Goal: Task Accomplishment & Management: Complete application form

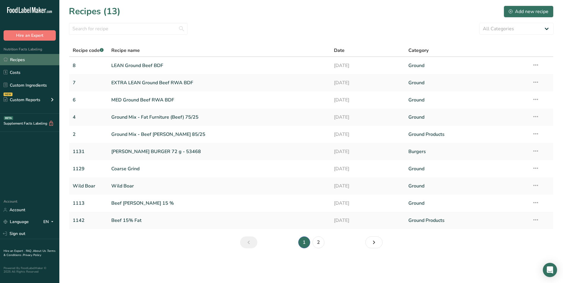
click at [39, 57] on link "Recipes" at bounding box center [29, 59] width 59 height 11
click at [517, 12] on div "Add new recipe" at bounding box center [529, 11] width 40 height 7
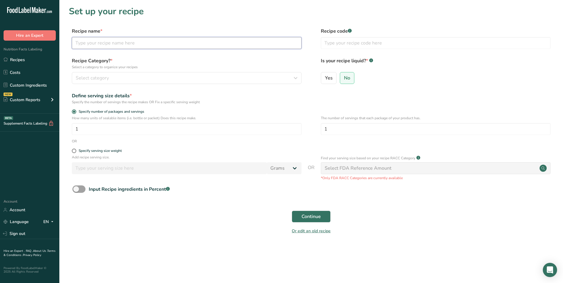
click at [94, 44] on input "text" at bounding box center [187, 43] width 230 height 12
click at [93, 40] on input "text" at bounding box center [187, 43] width 230 height 12
type input "Smoky Maple Pork Loin"
click at [333, 45] on input "text" at bounding box center [436, 43] width 230 height 12
type input "TBA"
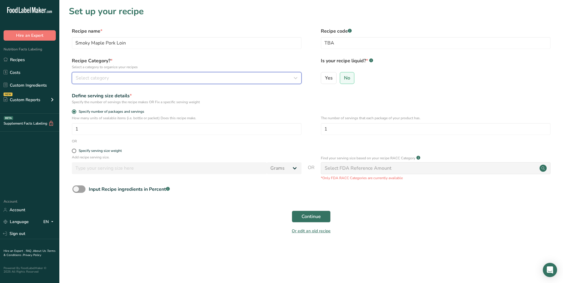
click at [82, 79] on span "Select category" at bounding box center [92, 77] width 33 height 7
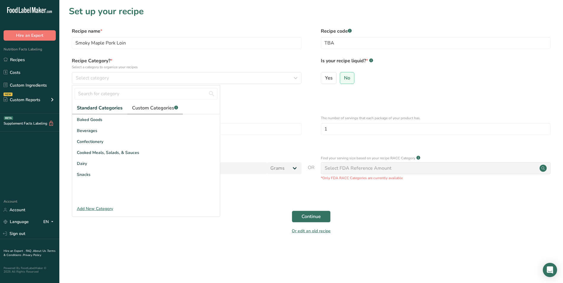
click at [147, 107] on span "Custom Categories .a-a{fill:#347362;}.b-a{fill:#fff;}" at bounding box center [155, 107] width 46 height 7
click at [87, 208] on div "Add New Category" at bounding box center [146, 209] width 148 height 6
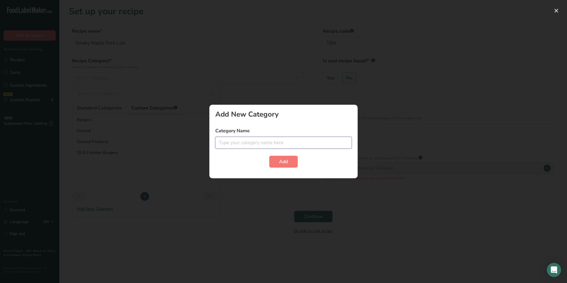
click at [250, 145] on input "text" at bounding box center [283, 143] width 137 height 12
type input "Butcher Shop"
click at [284, 160] on span "Add" at bounding box center [283, 161] width 9 height 7
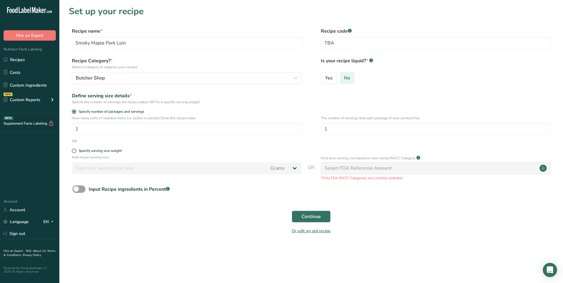
click at [348, 80] on span "No" at bounding box center [347, 78] width 6 height 6
click at [344, 80] on input "No" at bounding box center [342, 78] width 4 height 4
click at [74, 152] on span at bounding box center [74, 151] width 4 height 4
click at [74, 152] on input "Specify serving size weight" at bounding box center [74, 151] width 4 height 4
radio input "true"
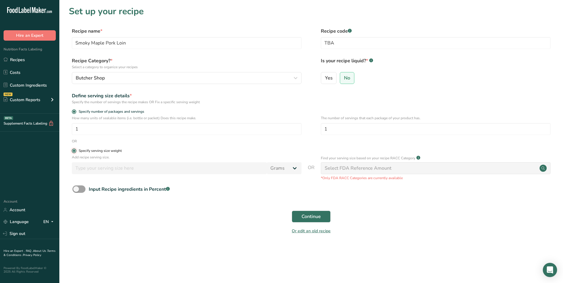
radio input "false"
click at [87, 169] on input "number" at bounding box center [169, 168] width 195 height 12
type input "100"
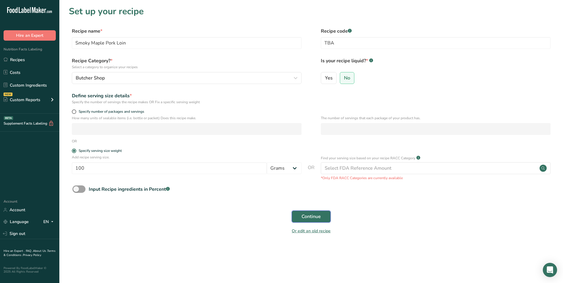
click at [314, 215] on span "Continue" at bounding box center [310, 216] width 19 height 7
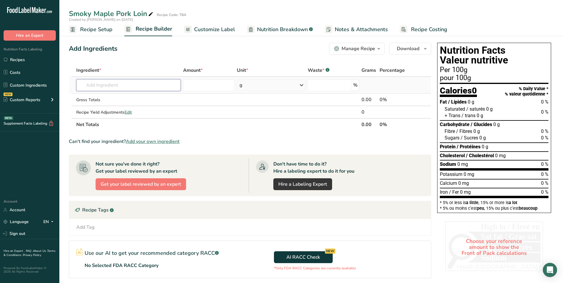
click at [104, 88] on input "text" at bounding box center [128, 85] width 104 height 12
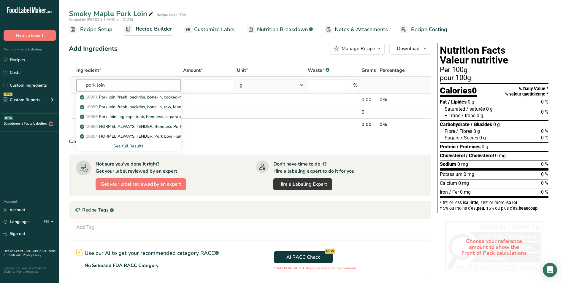
type input "pork loin"
click at [122, 145] on div "See full Results" at bounding box center [128, 146] width 95 height 6
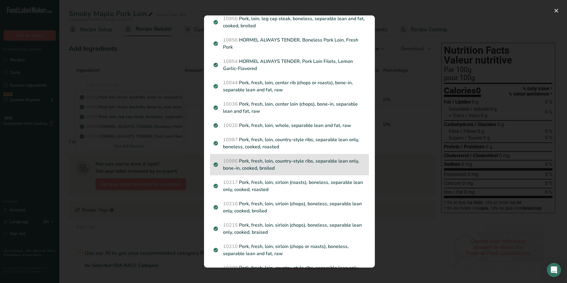
scroll to position [59, 0]
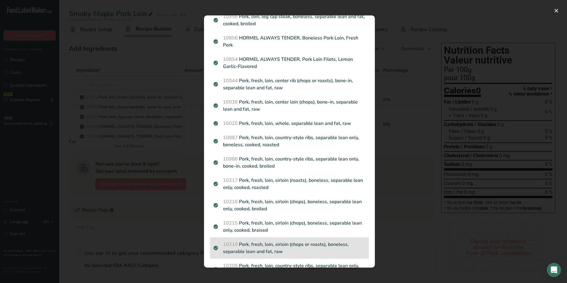
click at [293, 252] on p "10210 Pork, fresh, loin, sirloin (chops or roasts), boneless, separable lean an…" at bounding box center [290, 248] width 152 height 14
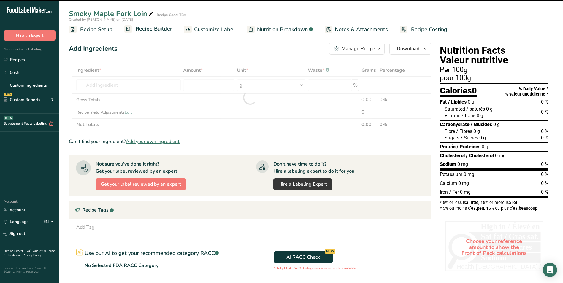
type input "0"
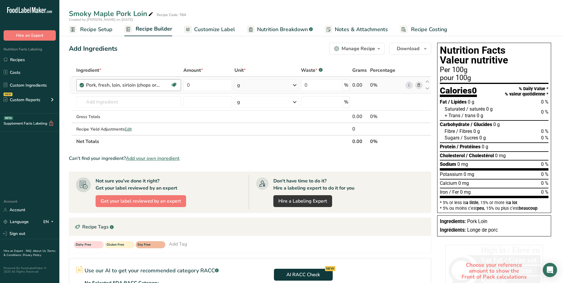
click at [160, 88] on div "Pork, fresh, loin, sirloin (chops or roasts), boneless, separable lean and fat,…" at bounding box center [128, 85] width 85 height 7
click at [163, 84] on div "Pork, fresh, loin, sirloin (chops or roasts), boneless, separable lean and fat,…" at bounding box center [128, 85] width 85 height 7
click at [418, 83] on icon at bounding box center [419, 85] width 4 height 6
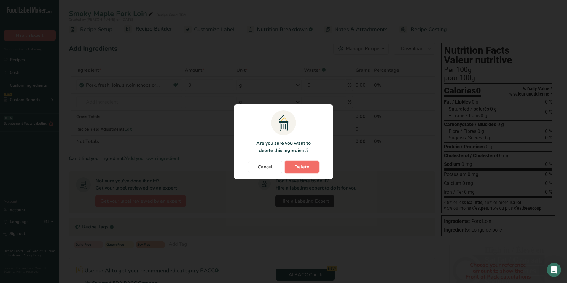
click at [299, 170] on span "Delete" at bounding box center [302, 167] width 15 height 7
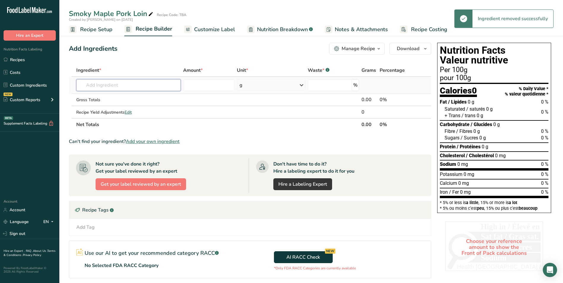
click at [104, 87] on input "text" at bounding box center [128, 85] width 104 height 12
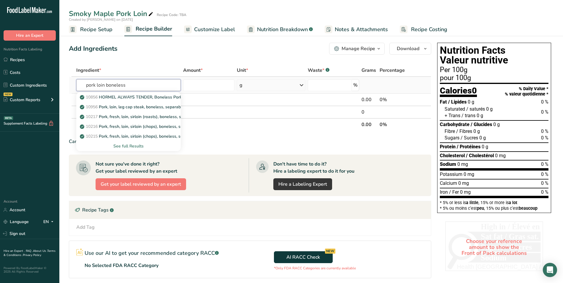
type input "pork loin boneless"
click at [127, 142] on div "See full Results" at bounding box center [128, 146] width 104 height 10
click at [127, 145] on div "See full Results" at bounding box center [128, 146] width 95 height 6
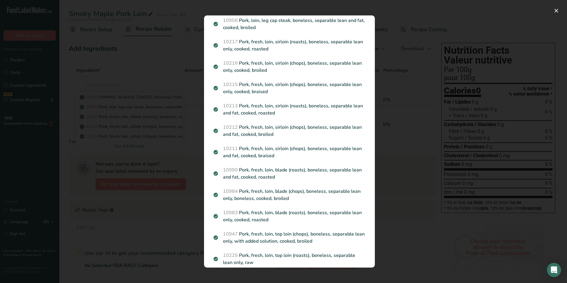
scroll to position [0, 0]
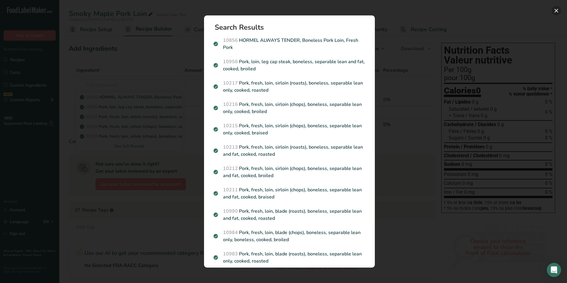
click at [556, 12] on button "Search results modal" at bounding box center [556, 10] width 9 height 9
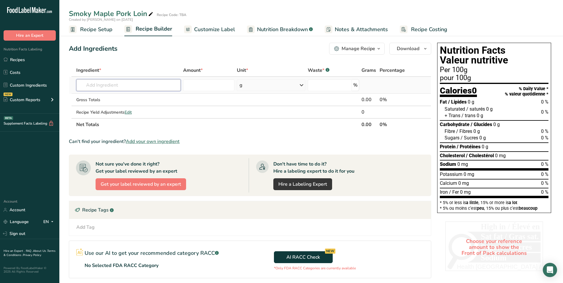
click at [147, 85] on input "text" at bounding box center [128, 85] width 104 height 12
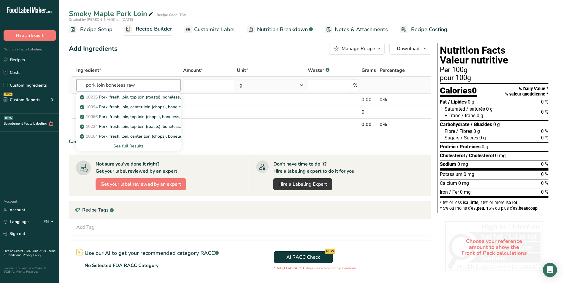
type input "pork loin boneless raw"
click at [128, 147] on div "See full Results" at bounding box center [128, 146] width 95 height 6
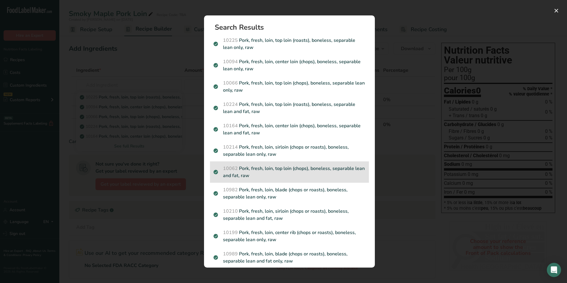
click at [322, 174] on p "10062 Pork, fresh, loin, top loin (chops), boneless, separable lean and fat, raw" at bounding box center [290, 172] width 152 height 14
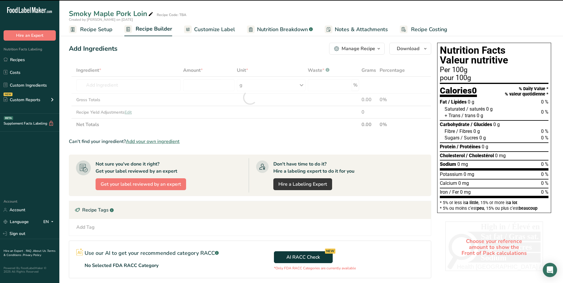
type input "0"
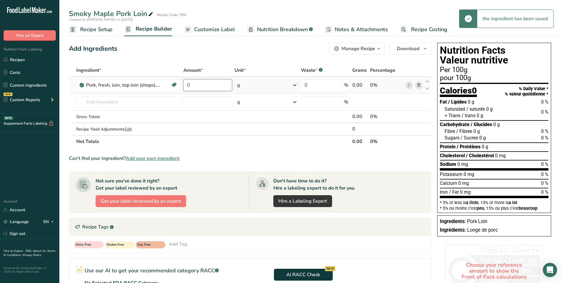
click at [200, 84] on input "0" at bounding box center [207, 85] width 49 height 12
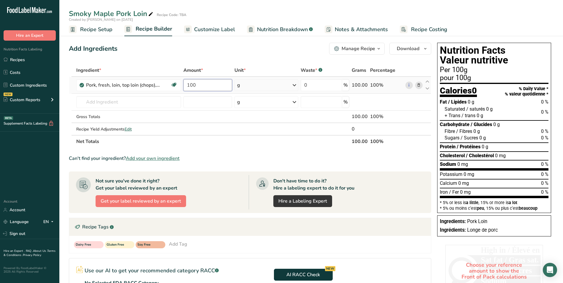
type input "100"
click at [277, 85] on div "Ingredient * Amount * Unit * Waste * .a-a{fill:#347362;}.b-a{fill:#fff;} Grams …" at bounding box center [250, 106] width 362 height 84
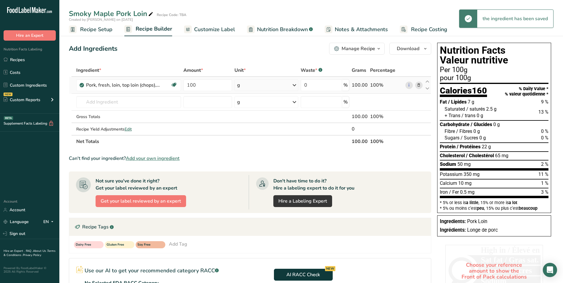
click at [295, 85] on icon at bounding box center [294, 85] width 7 height 11
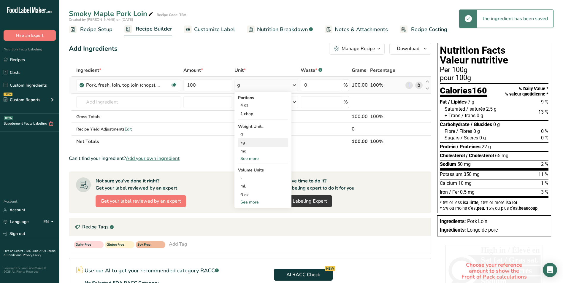
click at [266, 141] on div "kg" at bounding box center [263, 142] width 50 height 9
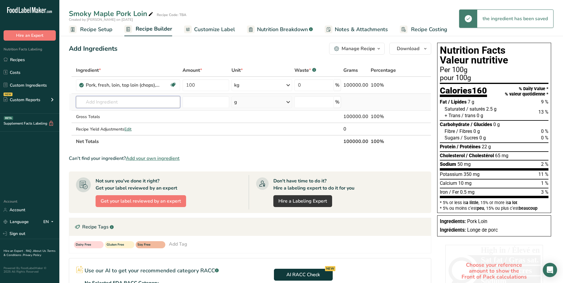
click at [91, 102] on input "text" at bounding box center [128, 102] width 104 height 12
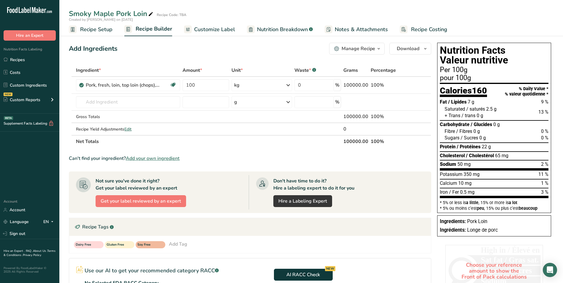
click at [145, 156] on span "Add your own ingredient" at bounding box center [153, 158] width 54 height 7
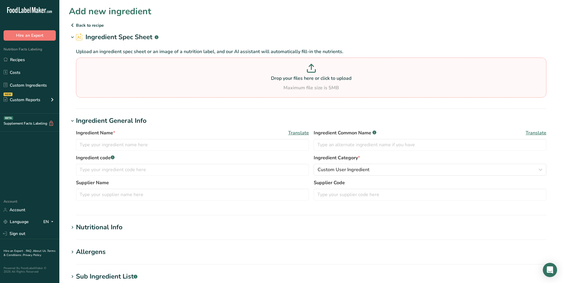
click at [311, 69] on icon at bounding box center [311, 66] width 0 height 5
click at [311, 69] on input "Drop your files here or click to upload Maximum file size is 5MB" at bounding box center [311, 78] width 470 height 40
click at [312, 67] on icon at bounding box center [311, 68] width 9 height 9
click at [312, 67] on input "Drop your files here or click to upload Maximum file size is 5MB" at bounding box center [311, 78] width 470 height 40
type input "C:\fakepath\S6610 NUTRITION J.pdf"
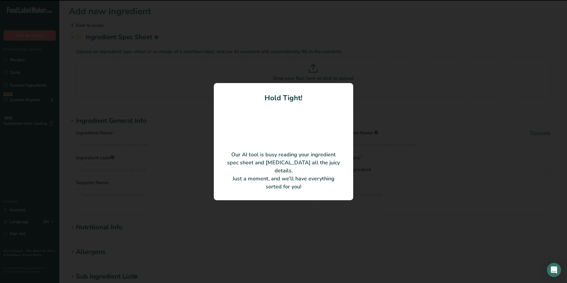
type input "WILD BOAR BURGER SEASONING"
type input "S6610"
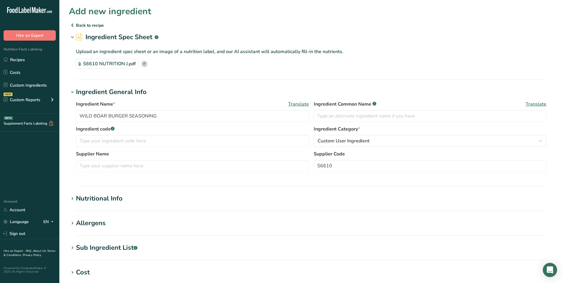
click at [108, 198] on div "Nutritional Info" at bounding box center [99, 199] width 47 height 10
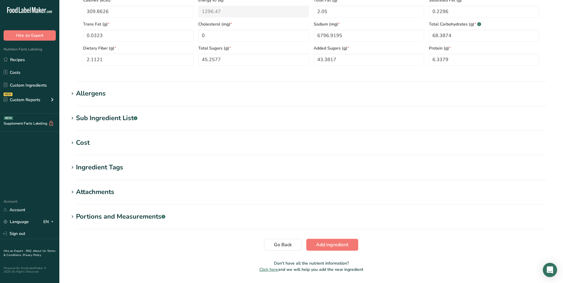
scroll to position [237, 0]
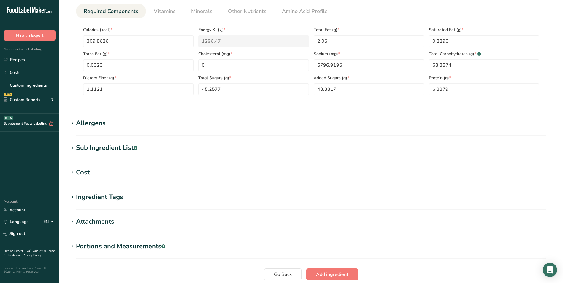
click at [126, 148] on div "Sub Ingredient List .a-a{fill:#347362;}.b-a{fill:#fff;}" at bounding box center [106, 148] width 61 height 10
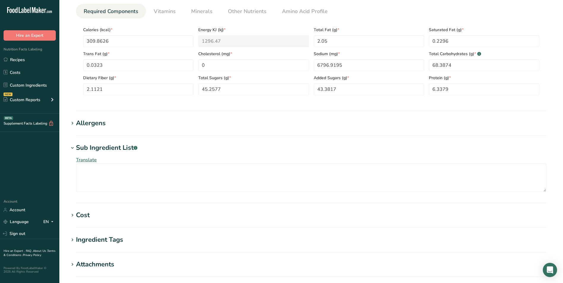
click at [94, 161] on span "Translate" at bounding box center [86, 160] width 21 height 7
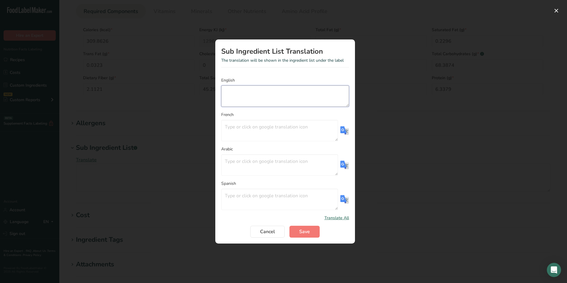
click at [227, 91] on textarea "Translation Modal" at bounding box center [285, 95] width 128 height 21
type textarea "P"
click at [274, 232] on span "Cancel" at bounding box center [267, 231] width 15 height 7
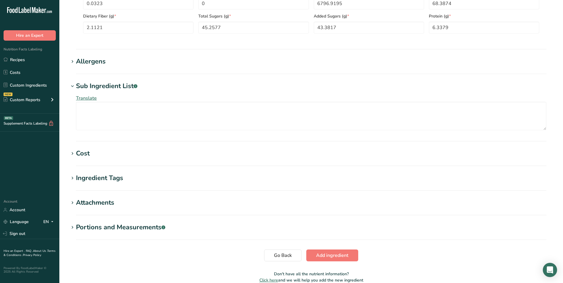
scroll to position [326, 0]
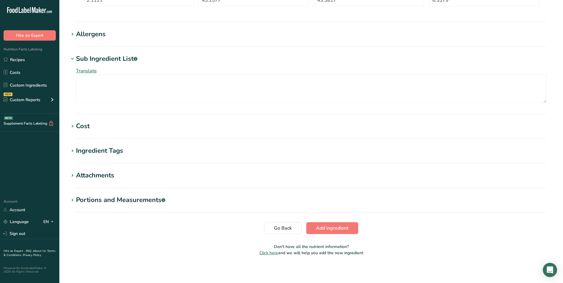
click at [93, 175] on div "Attachments" at bounding box center [95, 176] width 38 height 10
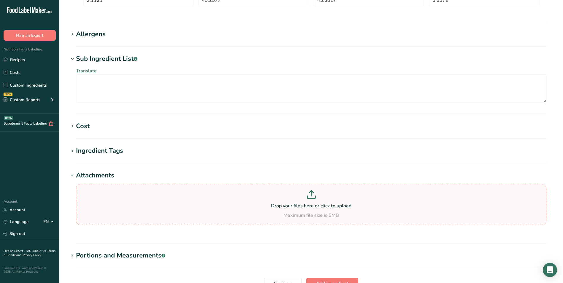
click at [312, 198] on icon at bounding box center [311, 197] width 8 height 3
click at [312, 198] on input "Drop your files here or click to upload Maximum file size is 5MB" at bounding box center [311, 204] width 470 height 41
type input "C:\fakepath\S6610 DATASHEET.pdf"
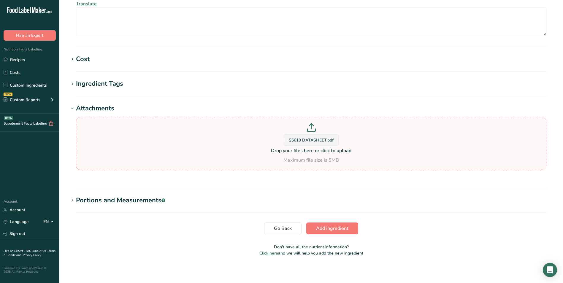
scroll to position [395, 0]
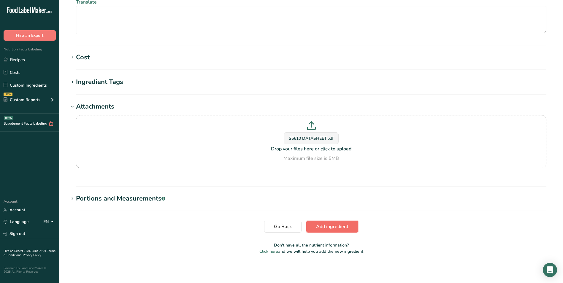
click at [335, 225] on span "Add ingredient" at bounding box center [332, 226] width 32 height 7
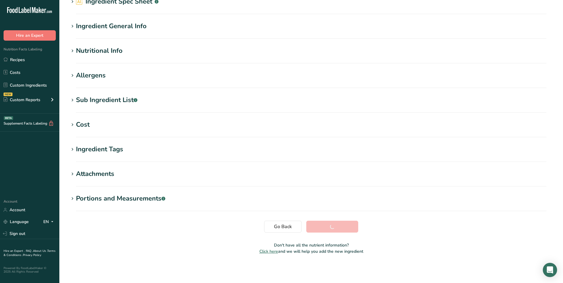
scroll to position [36, 0]
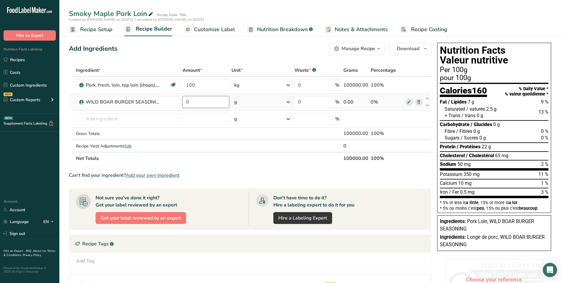
click at [200, 103] on input "0" at bounding box center [205, 102] width 46 height 12
type input "5"
click at [272, 99] on div "Ingredient * Amount * Unit * Waste * .a-a{fill:#347362;}.b-a{fill:#fff;} Grams …" at bounding box center [250, 114] width 362 height 101
click at [289, 102] on icon at bounding box center [288, 102] width 7 height 11
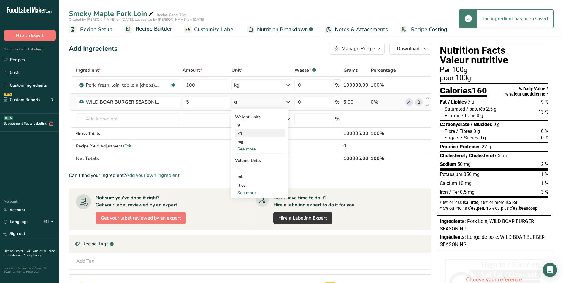
click at [268, 135] on div "kg" at bounding box center [260, 133] width 50 height 9
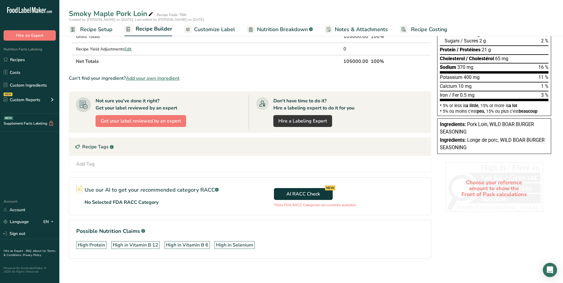
scroll to position [101, 0]
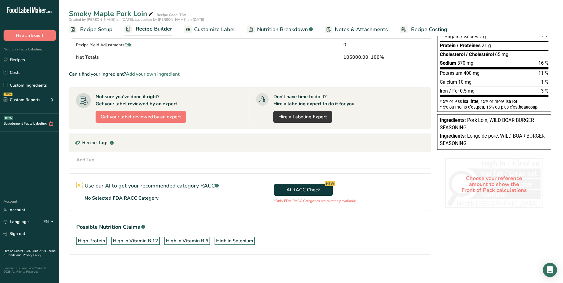
click at [493, 182] on div "Choose your reference amount to show the Front of Pack calculations" at bounding box center [494, 184] width 98 height 52
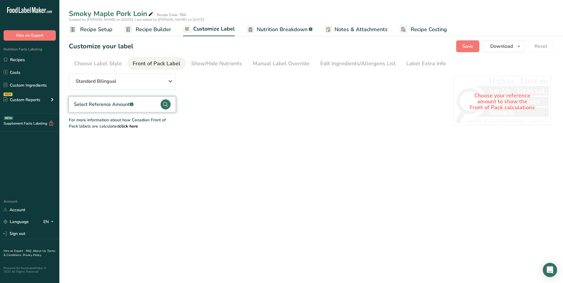
click at [495, 102] on div "Choose your reference amount to show the Front of Pack calculations" at bounding box center [502, 102] width 98 height 52
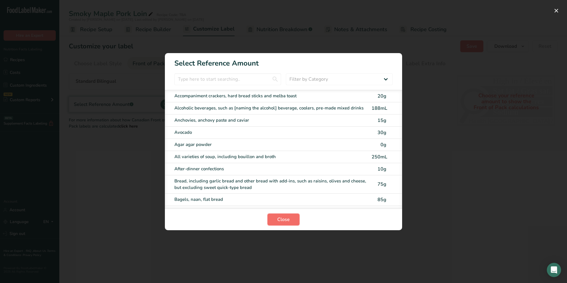
click at [285, 222] on span "Close" at bounding box center [283, 219] width 12 height 7
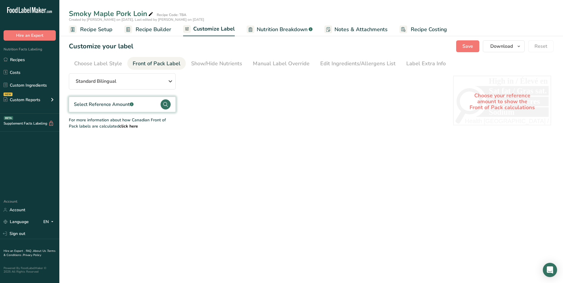
click at [213, 171] on main "Smoky Maple Pork Loin Recipe Code: TBA Created by Cheryl Secopito on 2025-09-18…" at bounding box center [281, 141] width 563 height 283
click at [121, 107] on div "Select Reference Amount .a-a{fill:#347362;}.b-a{fill:#fff;}" at bounding box center [104, 104] width 60 height 7
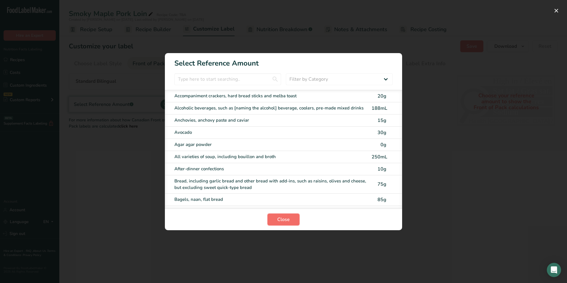
click at [281, 218] on span "Close" at bounding box center [283, 219] width 12 height 7
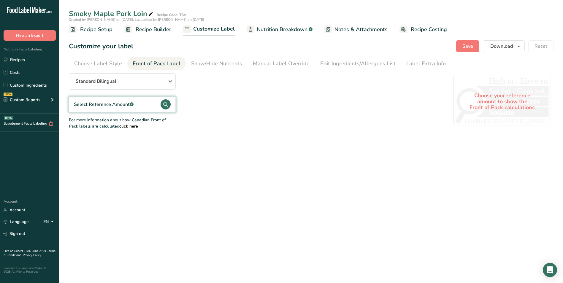
click at [278, 32] on span "Nutrition Breakdown" at bounding box center [282, 30] width 51 height 8
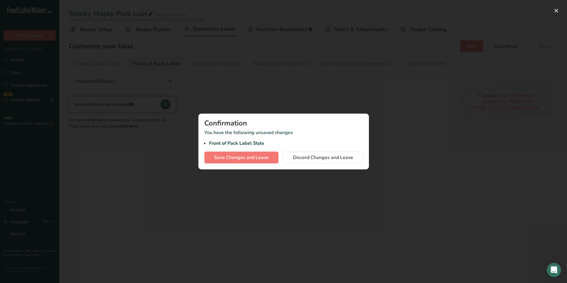
click at [419, 143] on div at bounding box center [283, 141] width 567 height 283
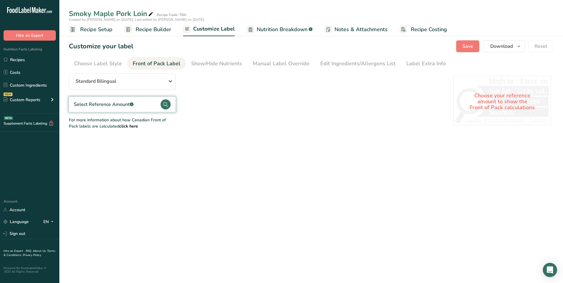
click at [147, 28] on span "Recipe Builder" at bounding box center [154, 30] width 36 height 8
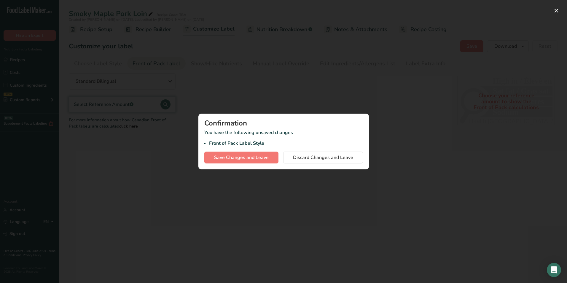
click at [397, 90] on div at bounding box center [283, 141] width 567 height 283
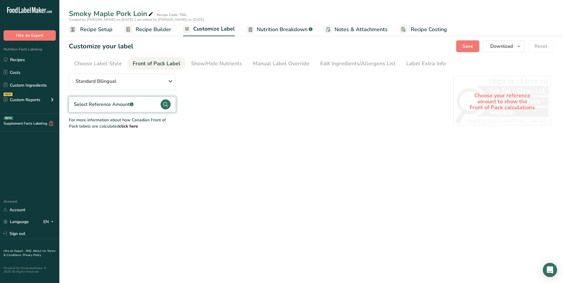
click at [143, 31] on span "Recipe Builder" at bounding box center [154, 30] width 36 height 8
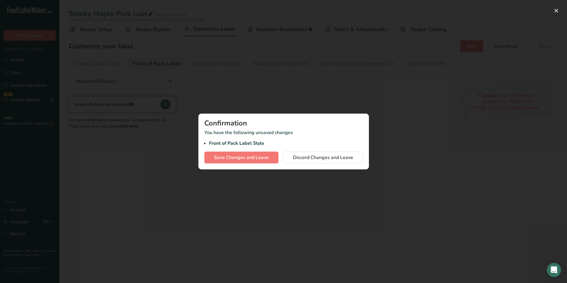
click at [272, 92] on div at bounding box center [283, 141] width 567 height 283
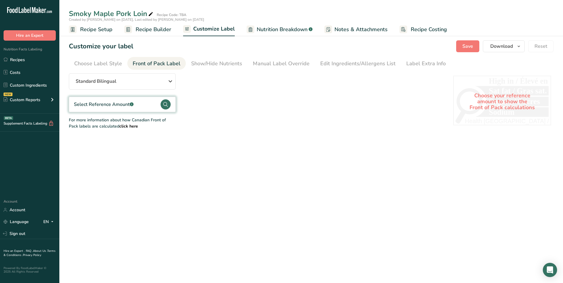
click at [88, 28] on span "Recipe Setup" at bounding box center [96, 30] width 32 height 8
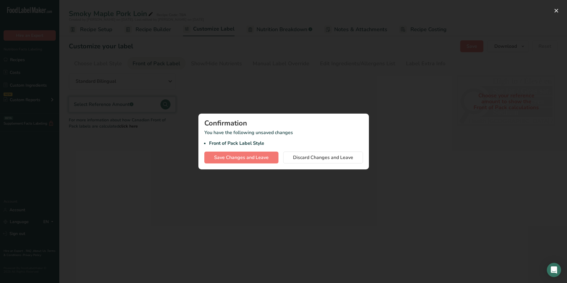
click at [412, 102] on div at bounding box center [283, 141] width 567 height 283
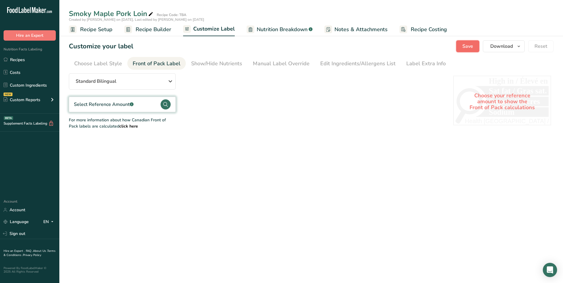
click at [473, 46] on span "Save" at bounding box center [467, 46] width 11 height 7
click at [13, 57] on link "Recipes" at bounding box center [29, 59] width 59 height 11
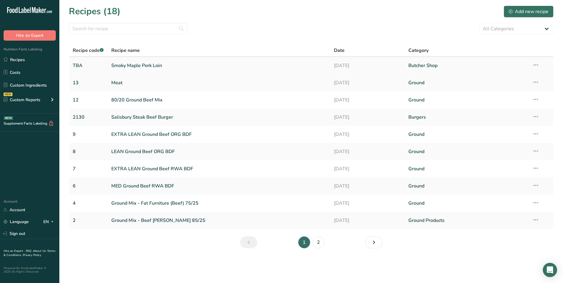
click at [142, 64] on link "Smoky Maple Pork Loin" at bounding box center [219, 65] width 216 height 12
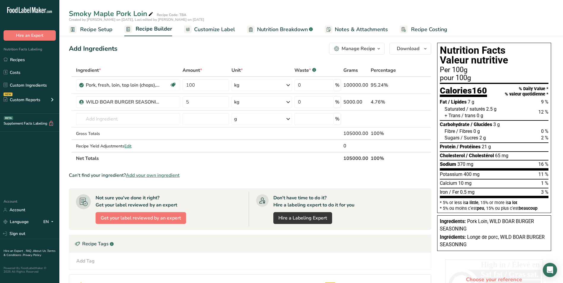
click at [219, 29] on span "Customize Label" at bounding box center [214, 30] width 41 height 8
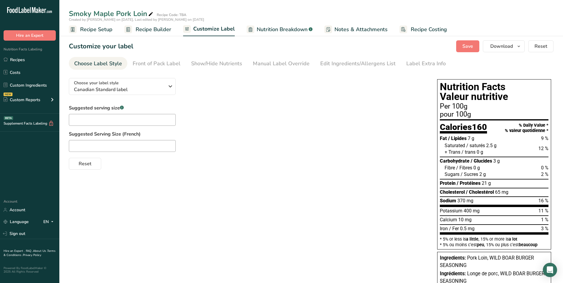
scroll to position [20, 0]
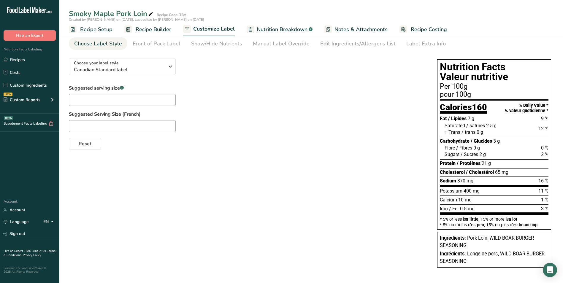
click at [467, 246] on div "Ingredients: Pork Loin, WILD BOAR BURGER SEASONING" at bounding box center [494, 242] width 109 height 15
click at [488, 238] on span "Pork Loin, WILD BOAR BURGER SEASONING" at bounding box center [487, 241] width 94 height 13
click at [492, 238] on span "Pork Loin, WILD BOAR BURGER SEASONING" at bounding box center [487, 241] width 94 height 13
click at [161, 45] on div "Front of Pack Label" at bounding box center [157, 44] width 48 height 8
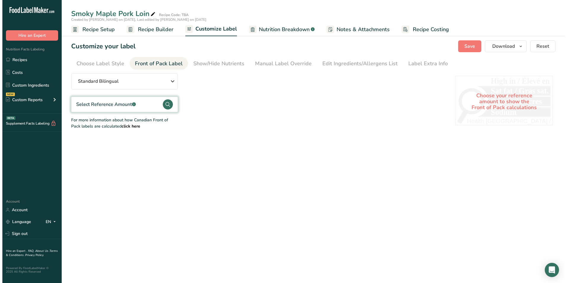
scroll to position [0, 0]
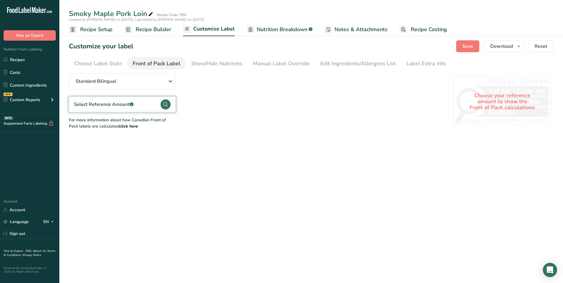
click at [481, 108] on div "Choose your reference amount to show the Front of Pack calculations" at bounding box center [502, 102] width 98 height 52
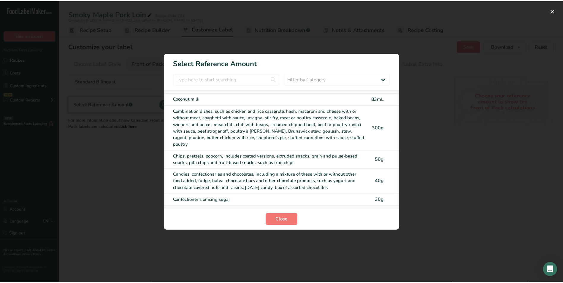
scroll to position [772, 0]
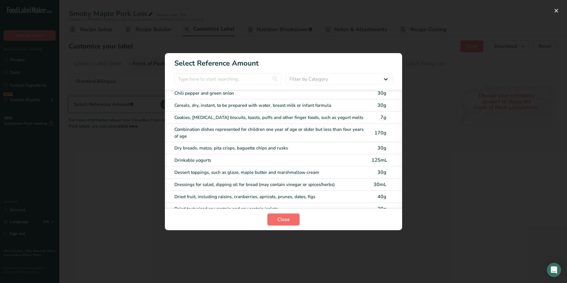
click at [293, 220] on button "Close" at bounding box center [284, 220] width 32 height 12
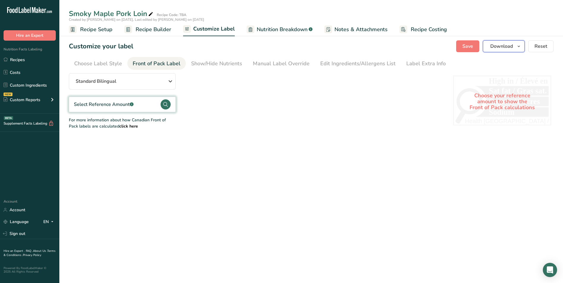
click at [503, 44] on span "Download" at bounding box center [501, 46] width 23 height 7
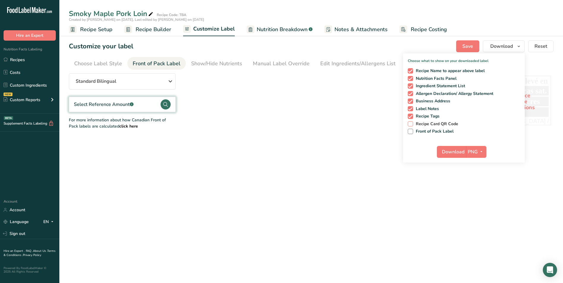
click at [412, 123] on span at bounding box center [410, 123] width 5 height 5
click at [412, 123] on input "Recipe Card QR Code" at bounding box center [410, 124] width 4 height 4
checkbox input "true"
click at [413, 130] on span at bounding box center [410, 131] width 5 height 5
click at [412, 130] on input "Front of Pack Label" at bounding box center [410, 131] width 4 height 4
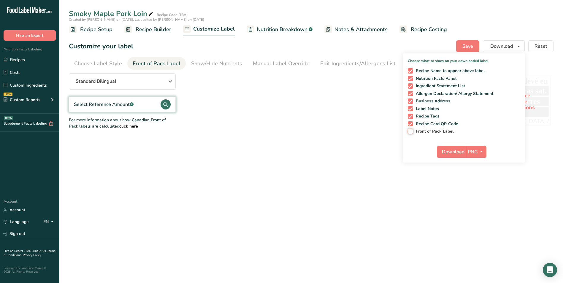
checkbox input "true"
click at [459, 150] on span "Download" at bounding box center [453, 151] width 23 height 7
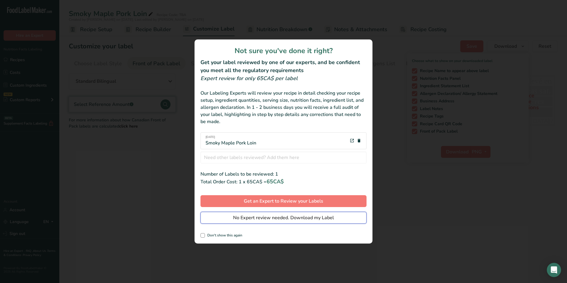
click at [307, 218] on span "No Expert review needed. Download my Label" at bounding box center [283, 217] width 101 height 7
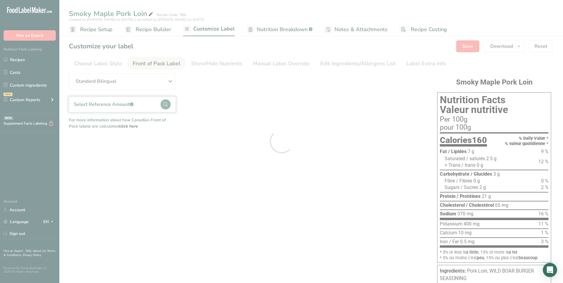
scroll to position [0, 0]
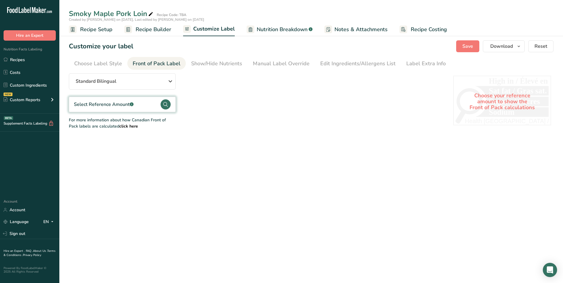
click at [429, 172] on main "Smoky Maple Pork Loin Recipe Code: TBA Created by Cheryl Secopito on 2025-09-18…" at bounding box center [281, 141] width 563 height 283
click at [220, 61] on div "Show/Hide Nutrients" at bounding box center [216, 64] width 51 height 8
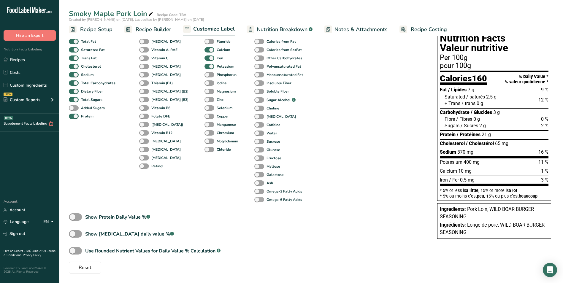
scroll to position [19, 0]
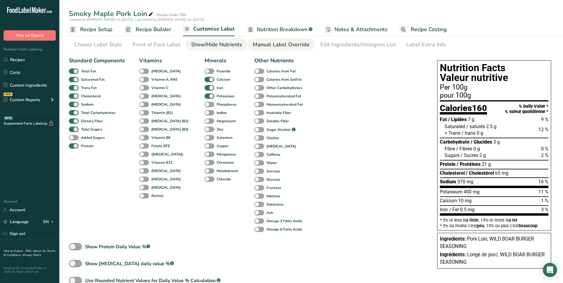
click at [287, 41] on div "Manual Label Override" at bounding box center [281, 45] width 57 height 8
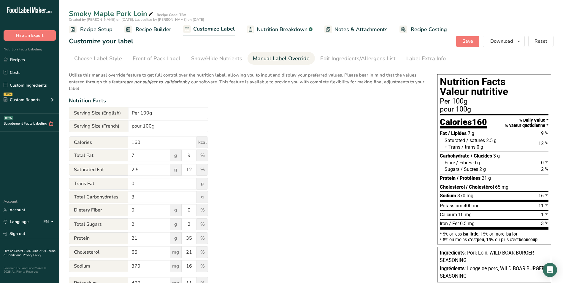
scroll to position [0, 0]
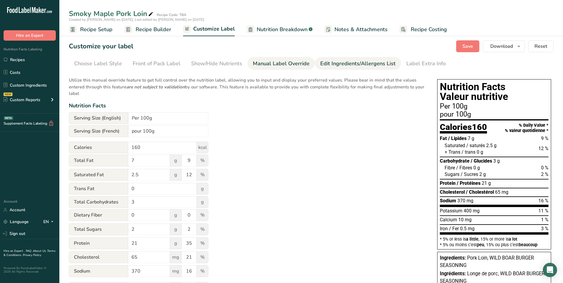
click at [339, 65] on div "Edit Ingredients/Allergens List" at bounding box center [357, 64] width 75 height 8
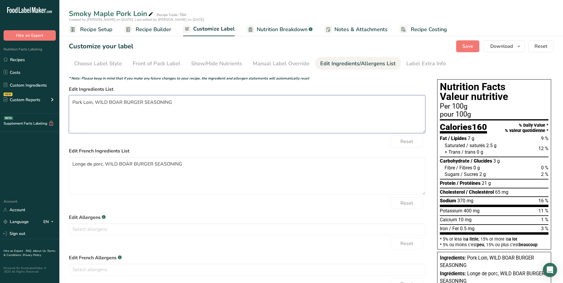
drag, startPoint x: 172, startPoint y: 102, endPoint x: 96, endPoint y: 99, distance: 76.3
click at [96, 99] on textarea "Pork Loin, WILD BOAR BURGER SEASONING" at bounding box center [247, 114] width 356 height 38
click at [114, 104] on textarea "Pork Loin," at bounding box center [247, 114] width 356 height 38
type textarea "Pork Loin, Sugars (brown sugar, sugar, maple sugar), salt, yeast extract, malto…"
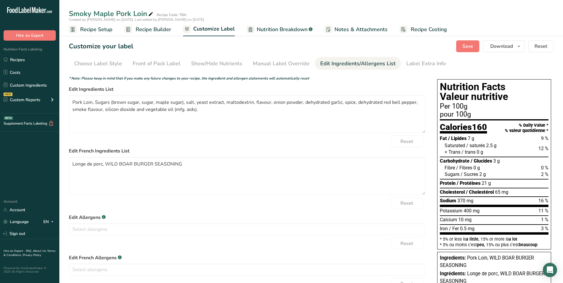
click at [228, 139] on div "Reset" at bounding box center [247, 142] width 356 height 12
drag, startPoint x: 187, startPoint y: 162, endPoint x: 105, endPoint y: 164, distance: 81.6
click at [105, 164] on textarea "Longe de porc, WILD BOAR BURGER SEASONING" at bounding box center [247, 176] width 356 height 38
click at [208, 208] on div "Reset" at bounding box center [247, 203] width 356 height 12
click at [122, 165] on textarea "Longe de porc," at bounding box center [247, 176] width 356 height 38
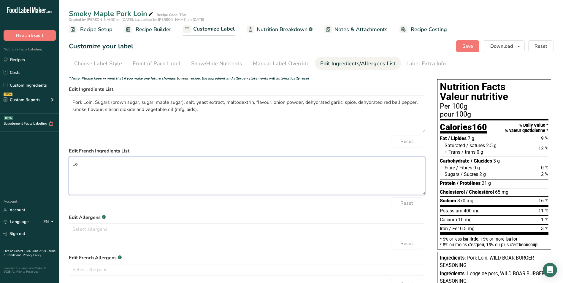
type textarea "L"
drag, startPoint x: 72, startPoint y: 102, endPoint x: 204, endPoint y: 116, distance: 132.8
click at [204, 116] on textarea "Pork Loin, Sugars (brown sugar, sugar, maple sugar), salt, yeast extract, malto…" at bounding box center [247, 114] width 356 height 38
click at [467, 45] on span "Save" at bounding box center [467, 46] width 11 height 7
click at [99, 31] on span "Recipe Setup" at bounding box center [96, 30] width 32 height 8
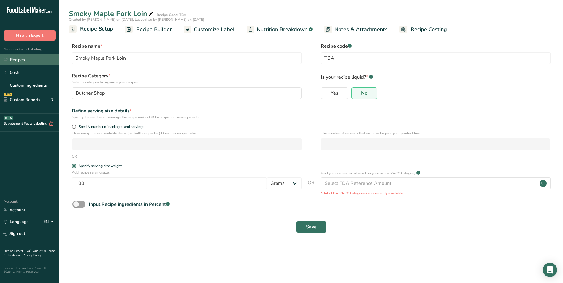
click at [25, 58] on link "Recipes" at bounding box center [29, 59] width 59 height 11
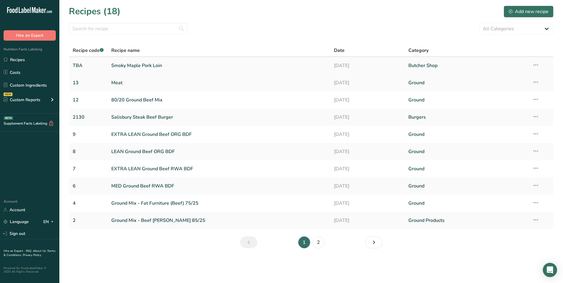
click at [127, 68] on link "Smoky Maple Pork Loin" at bounding box center [219, 65] width 216 height 12
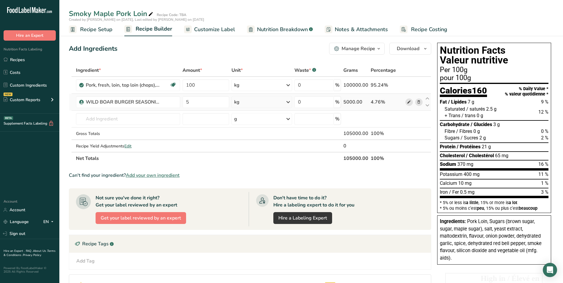
click at [410, 104] on icon at bounding box center [409, 102] width 4 height 6
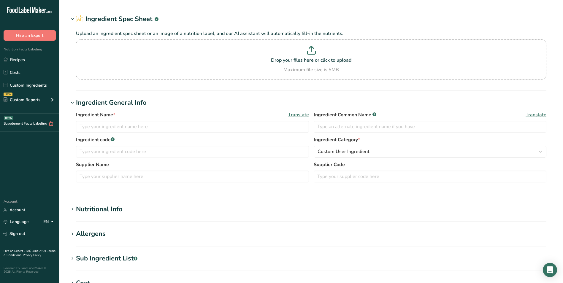
type input "WILD BOAR BURGER SEASONING"
type input "S6610"
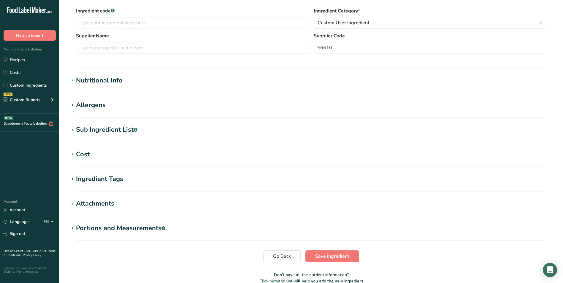
scroll to position [84, 0]
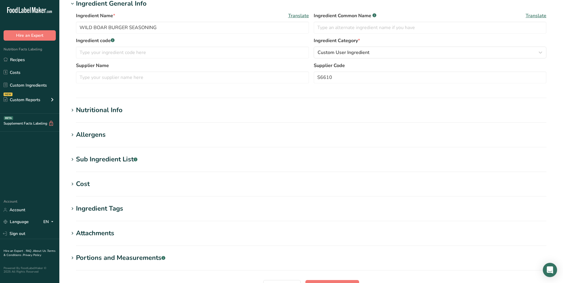
click at [94, 228] on section "Edit WILD BOAR BURGER SEASONING Ingredient Spec Sheet .a-a{fill:#347362;}.b-a{f…" at bounding box center [311, 119] width 504 height 407
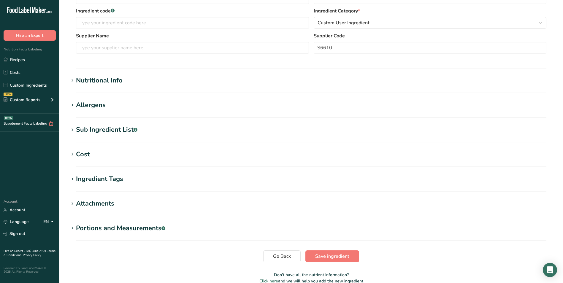
click at [94, 232] on div "Portions and Measurements .a-a{fill:#347362;}.b-a{fill:#fff;}" at bounding box center [120, 228] width 89 height 10
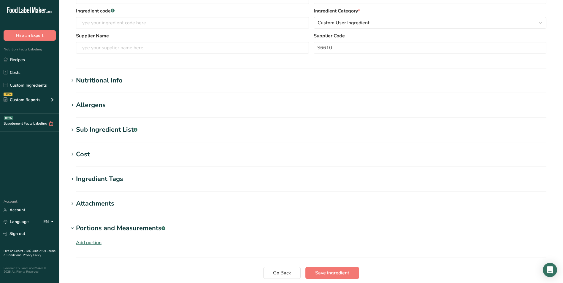
click at [101, 202] on div "Attachments" at bounding box center [95, 204] width 38 height 10
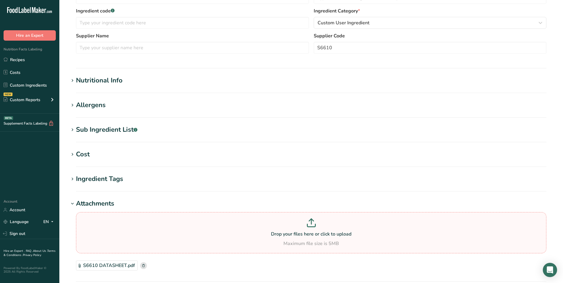
click at [313, 220] on icon at bounding box center [311, 222] width 9 height 9
click at [313, 220] on input "Drop your files here or click to upload Maximum file size is 5MB" at bounding box center [311, 232] width 470 height 41
type input "C:\fakepath\S6610 DATASHEET.pdf"
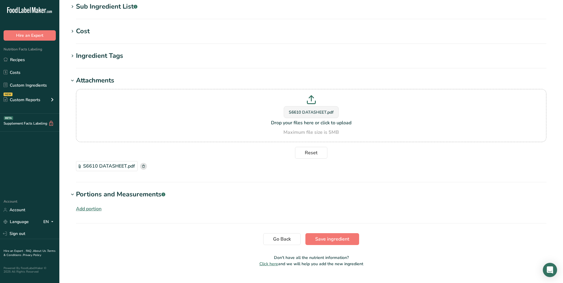
scroll to position [249, 0]
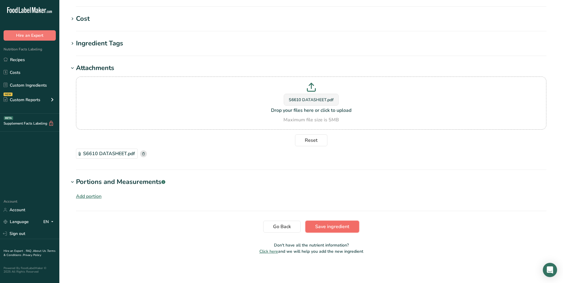
click at [346, 223] on span "Save ingredient" at bounding box center [332, 226] width 34 height 7
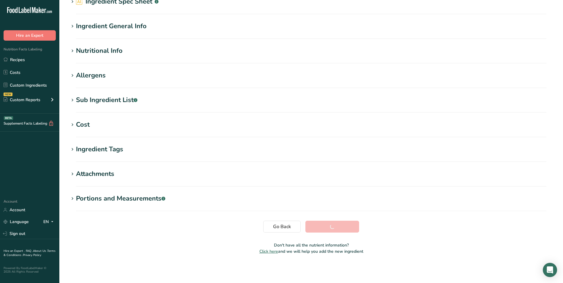
scroll to position [31, 0]
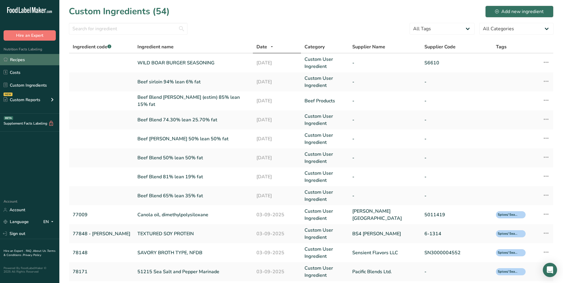
click at [41, 57] on link "Recipes" at bounding box center [29, 59] width 59 height 11
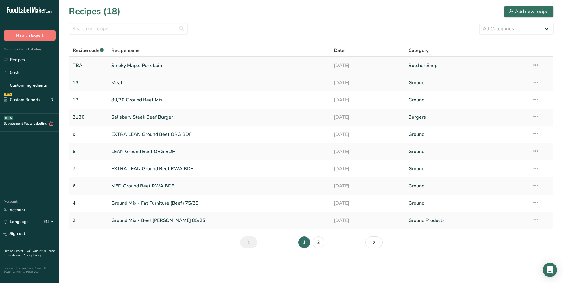
click at [145, 64] on link "Smoky Maple Pork Loin" at bounding box center [219, 65] width 216 height 12
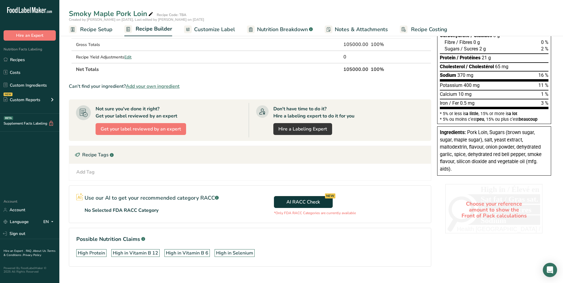
scroll to position [101, 0]
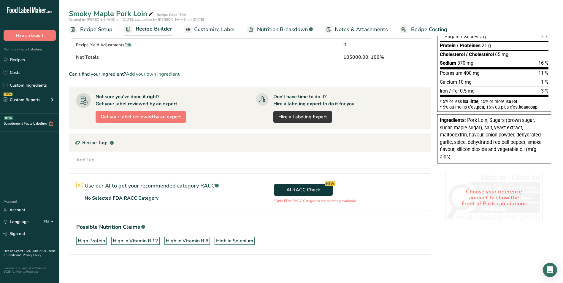
click at [476, 204] on div "Choose your reference amount to show the Front of Pack calculations" at bounding box center [494, 198] width 98 height 52
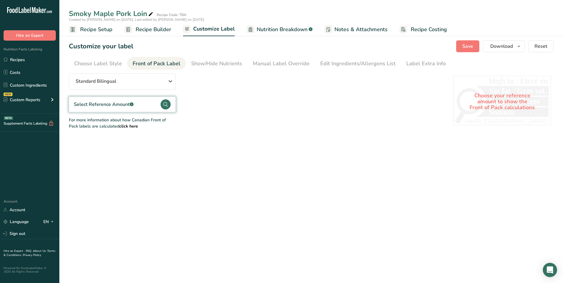
click at [121, 105] on div "Select Reference Amount .a-a{fill:#347362;}.b-a{fill:#fff;}" at bounding box center [104, 104] width 60 height 7
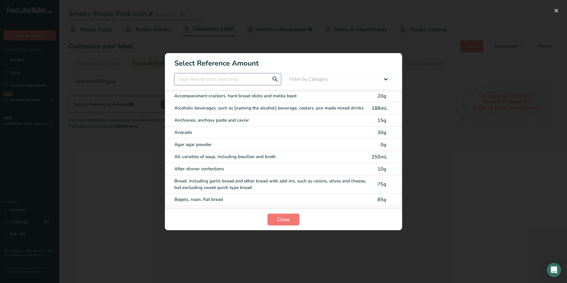
click at [199, 82] on input "FOP Category Selection Modal" at bounding box center [227, 79] width 107 height 12
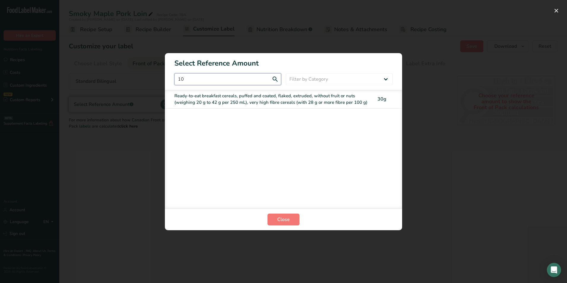
type input "1"
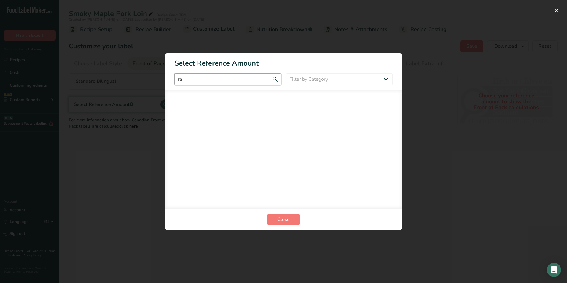
type input "r"
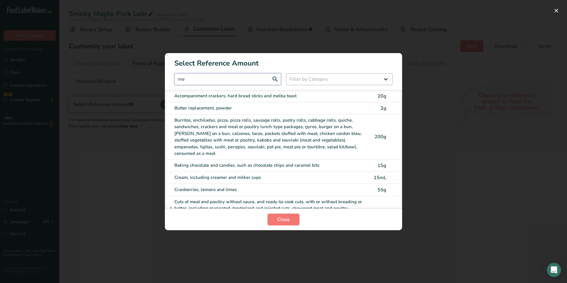
type input "m"
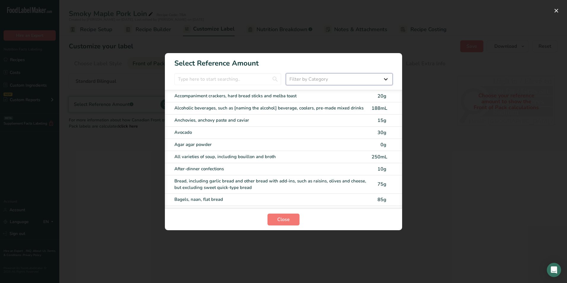
click at [362, 79] on select "Filter by Category All Bakery products and substitutes Beverages Cereals, other…" at bounding box center [339, 79] width 107 height 12
select select "12"
click at [286, 73] on select "Filter by Category All Bakery products and substitutes Beverages Cereals, other…" at bounding box center [339, 79] width 107 height 12
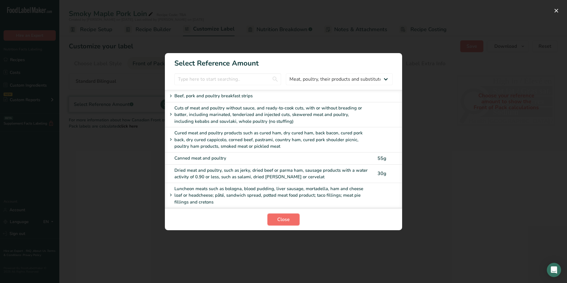
click at [290, 217] on span "Close" at bounding box center [283, 219] width 12 height 7
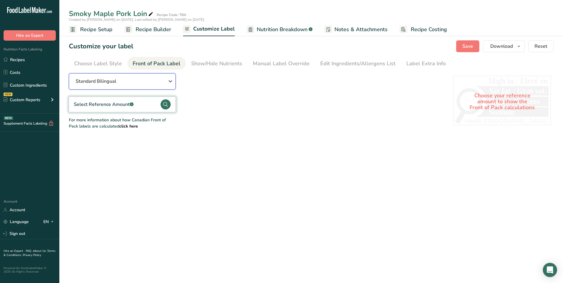
click at [105, 85] on button "Standard Bilingual" at bounding box center [122, 81] width 107 height 16
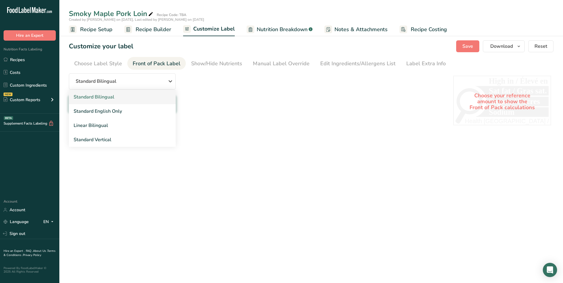
click at [115, 100] on link "Standard Bilingual" at bounding box center [122, 97] width 107 height 14
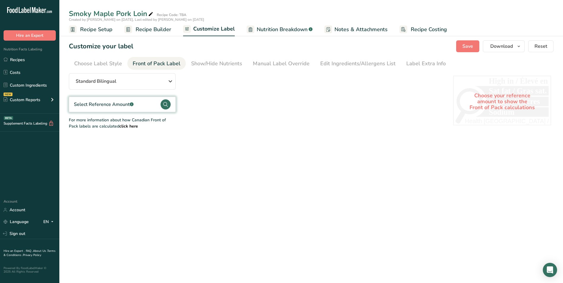
click at [121, 128] on b "click here" at bounding box center [128, 126] width 19 height 6
click at [487, 95] on div "Choose your reference amount to show the Front of Pack calculations" at bounding box center [502, 102] width 98 height 52
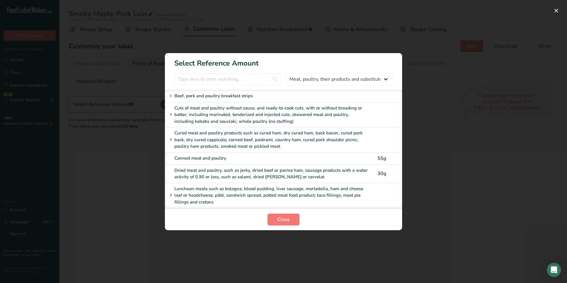
click at [247, 95] on div "Beef, pork and poultry breakfast strips" at bounding box center [266, 96] width 198 height 7
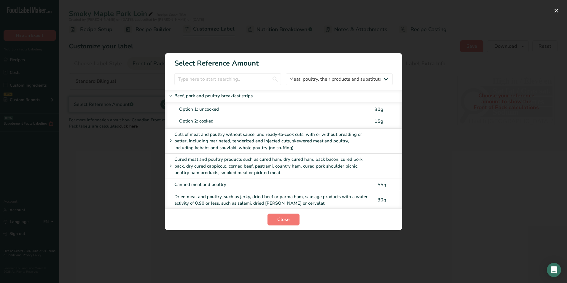
click at [241, 145] on div "Cuts of meat and poultry without sauce, and ready-to-cook cuts, with or without…" at bounding box center [266, 141] width 198 height 20
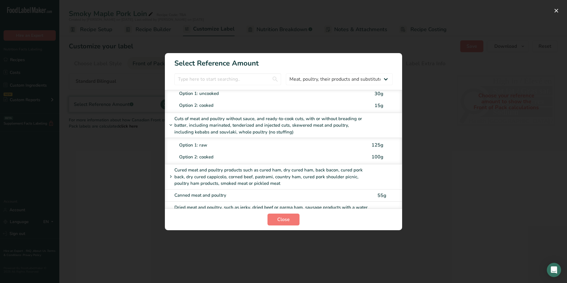
scroll to position [30, 0]
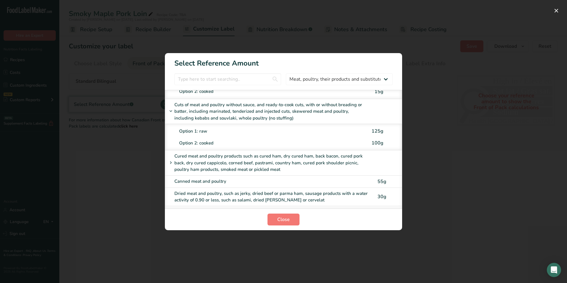
click at [222, 159] on div "Cured meat and poultry products such as cured ham, dry cured ham, back bacon, c…" at bounding box center [266, 163] width 198 height 20
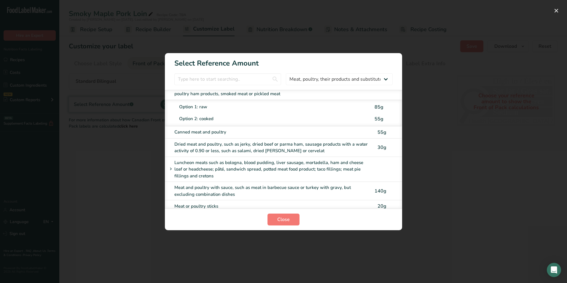
scroll to position [119, 0]
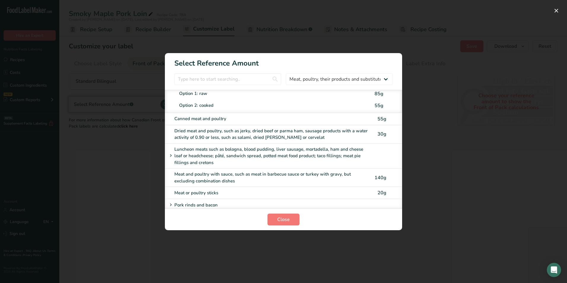
click at [228, 163] on div "Luncheon meats such as bologna, blood pudding, liver sausage, mortadella, ham a…" at bounding box center [266, 156] width 198 height 20
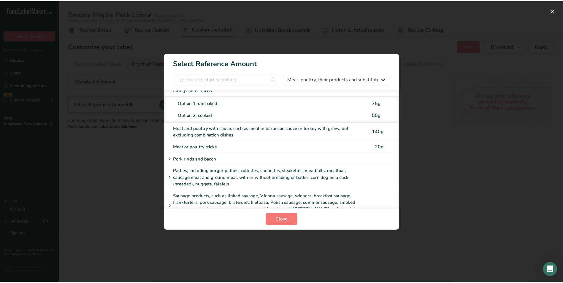
scroll to position [205, 0]
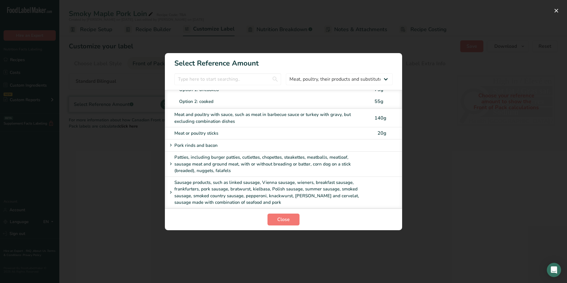
click at [230, 163] on div "Patties, including burger patties, cutlettes, chopettes, steakettes, meatballs,…" at bounding box center [266, 164] width 198 height 20
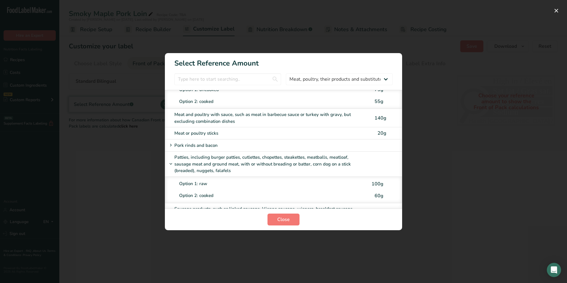
click at [208, 184] on div "Option 1: raw" at bounding box center [274, 183] width 190 height 7
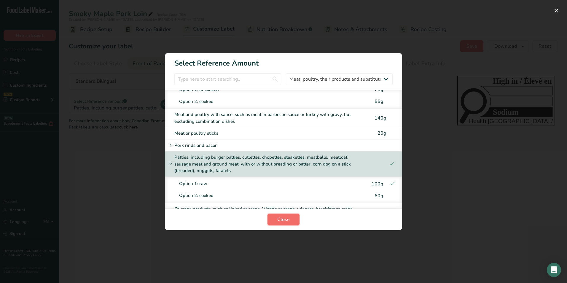
click at [284, 220] on span "Close" at bounding box center [283, 219] width 12 height 7
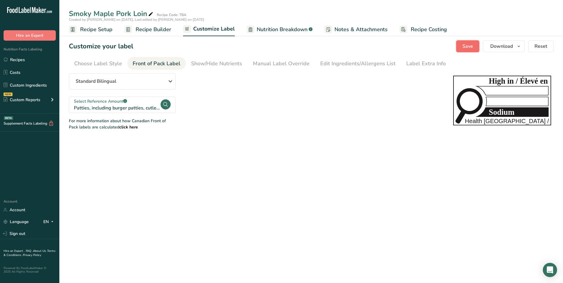
click at [468, 49] on span "Save" at bounding box center [467, 46] width 11 height 7
click at [342, 64] on div "Edit Ingredients/Allergens List" at bounding box center [357, 64] width 75 height 8
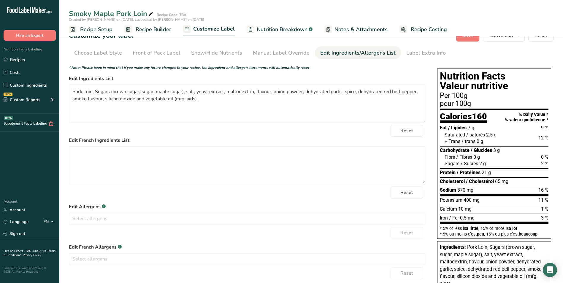
scroll to position [0, 0]
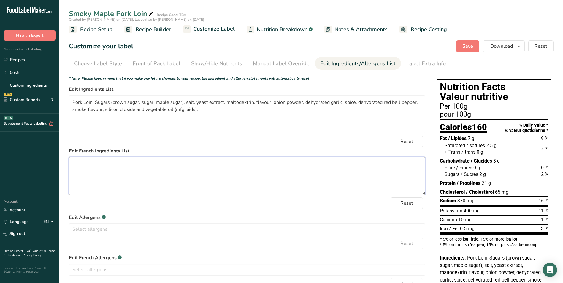
click at [80, 164] on textarea at bounding box center [247, 176] width 356 height 38
click at [85, 164] on textarea at bounding box center [247, 176] width 356 height 38
paste textarea "Côte de porc, sucres (sucre brun, sucre, sucre d'érable), sel, extrait de levur…"
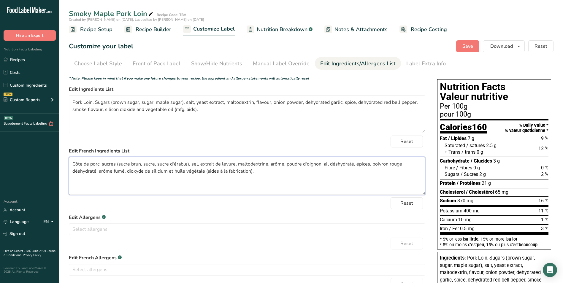
click at [104, 164] on textarea "Côte de porc, sucres (sucre brun, sucre, sucre d'érable), sel, extrait de levur…" at bounding box center [247, 176] width 356 height 38
click at [258, 171] on textarea "Côte de porc, Sucres (cassonade, sucre, sucre d'érable), sel, extrait de levure…" at bounding box center [247, 176] width 356 height 38
type textarea "Côte de porc, Sucres (cassonade, sucre, sucre d'érable), sel, extrait de levure…"
click at [261, 214] on label "Edit Allergens .a-a{fill:#347362;}.b-a{fill:#fff;}" at bounding box center [247, 217] width 356 height 7
click at [464, 46] on span "Save" at bounding box center [467, 46] width 11 height 7
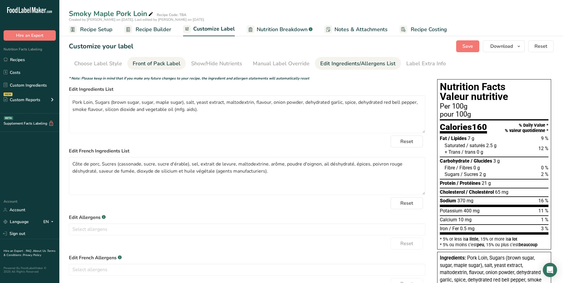
click at [169, 61] on div "Front of Pack Label" at bounding box center [157, 64] width 48 height 8
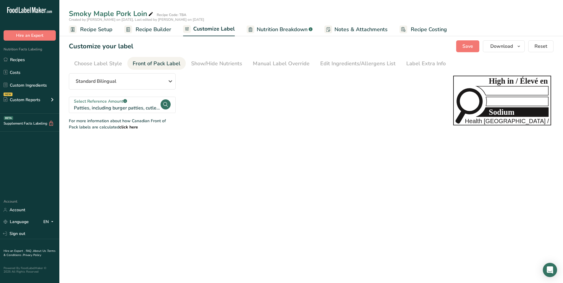
click at [97, 28] on span "Recipe Setup" at bounding box center [96, 30] width 32 height 8
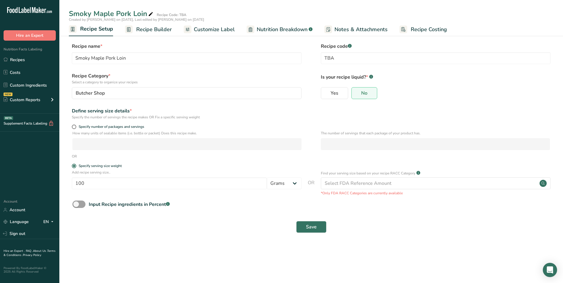
click at [153, 28] on span "Recipe Builder" at bounding box center [154, 30] width 36 height 8
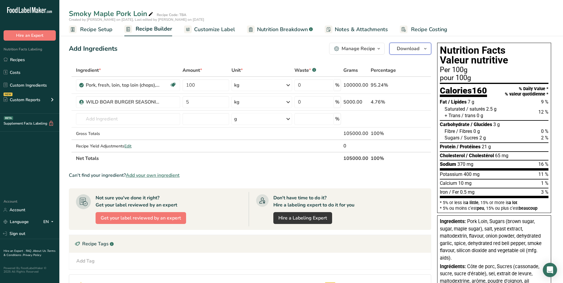
click at [403, 48] on span "Download" at bounding box center [408, 48] width 23 height 7
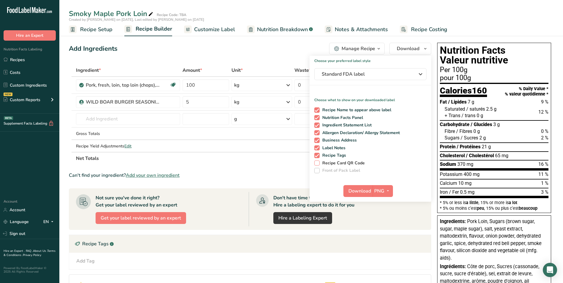
click at [319, 163] on span at bounding box center [316, 163] width 5 height 5
click at [318, 163] on input "Recipe Card QR Code" at bounding box center [316, 163] width 4 height 4
checkbox input "true"
click at [318, 171] on span at bounding box center [316, 170] width 5 height 5
click at [452, 32] on ul "Recipe Setup Recipe Builder Customize Label Nutrition Breakdown .a-a{fill:#3473…" at bounding box center [311, 29] width 504 height 14
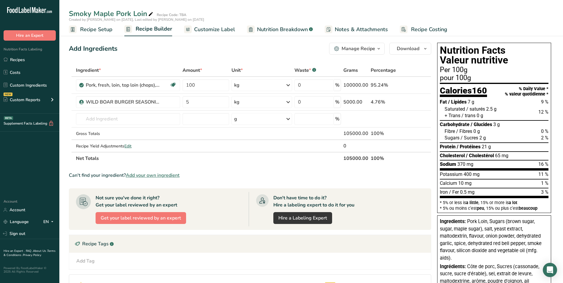
click at [92, 31] on span "Recipe Setup" at bounding box center [96, 30] width 32 height 8
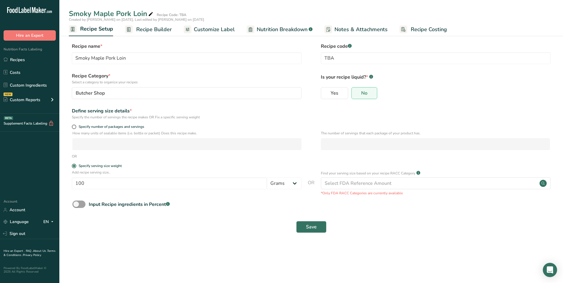
click at [154, 31] on span "Recipe Builder" at bounding box center [154, 30] width 36 height 8
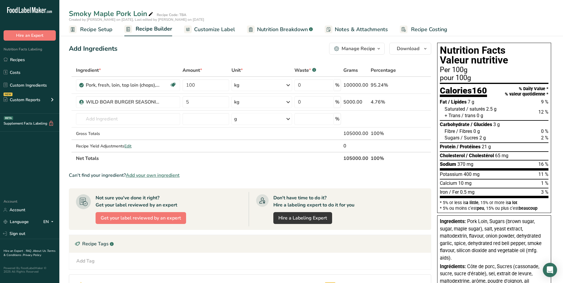
click at [264, 29] on span "Nutrition Breakdown" at bounding box center [282, 30] width 51 height 8
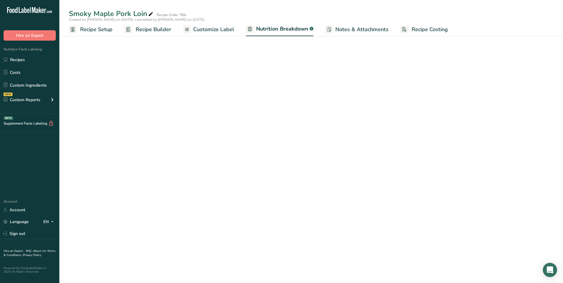
select select "Calories"
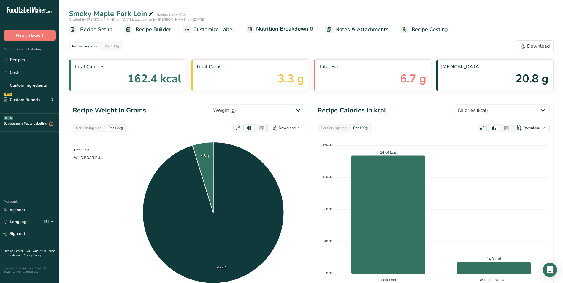
click at [211, 31] on span "Customize Label" at bounding box center [213, 30] width 41 height 8
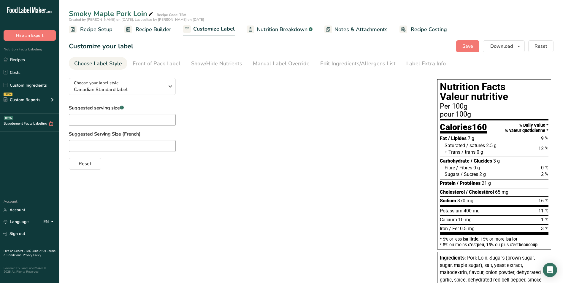
click at [358, 30] on span "Notes & Attachments" at bounding box center [360, 30] width 53 height 8
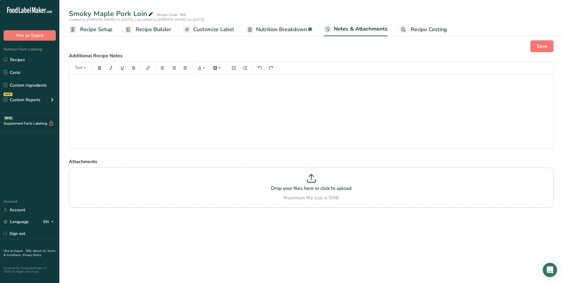
click at [425, 26] on span "Recipe Costing" at bounding box center [429, 30] width 36 height 8
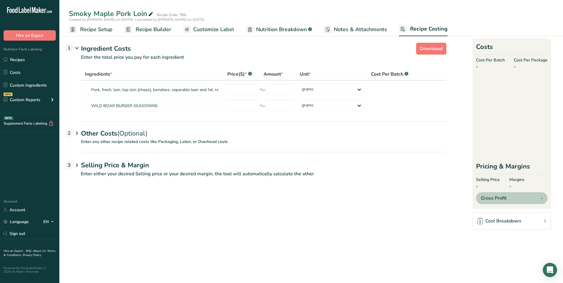
click at [91, 26] on span "Recipe Setup" at bounding box center [96, 30] width 32 height 8
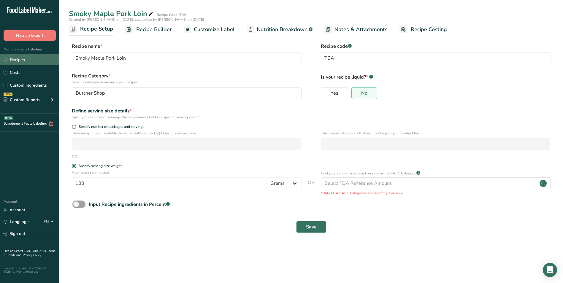
click at [21, 57] on link "Recipes" at bounding box center [29, 59] width 59 height 11
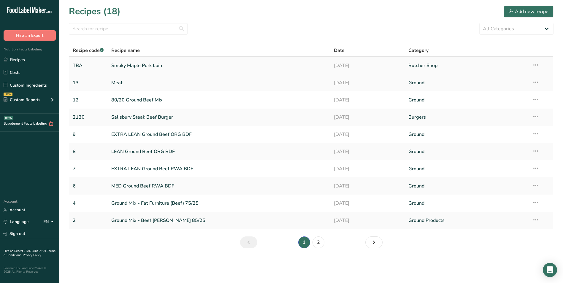
click at [138, 65] on link "Smoky Maple Pork Loin" at bounding box center [219, 65] width 216 height 12
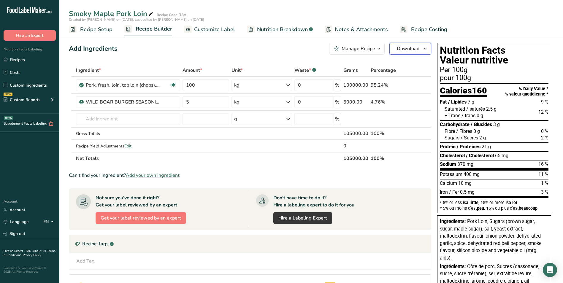
click at [404, 47] on span "Download" at bounding box center [408, 48] width 23 height 7
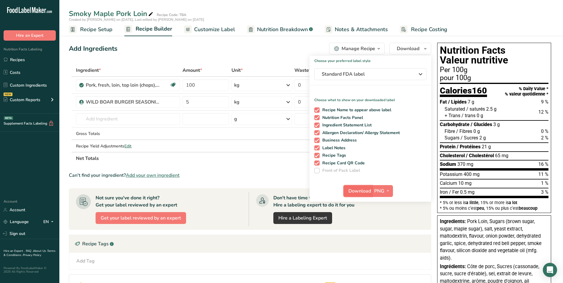
click at [367, 191] on span "Download" at bounding box center [359, 191] width 23 height 7
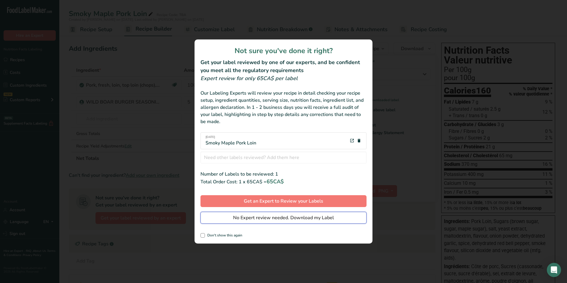
click at [294, 216] on span "No Expert review needed. Download my Label" at bounding box center [283, 217] width 101 height 7
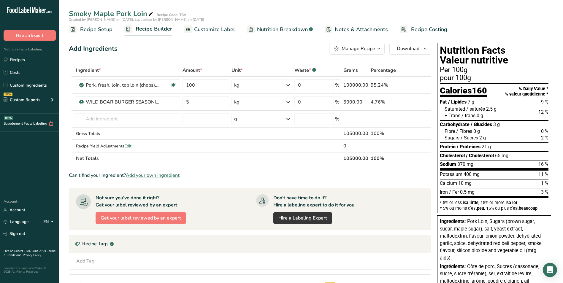
click at [374, 271] on section "Ingredient * Amount * Unit * Waste * .a-a{fill:#347362;}.b-a{fill:#fff;} Grams …" at bounding box center [250, 214] width 362 height 301
click at [415, 51] on span "Download" at bounding box center [408, 48] width 23 height 7
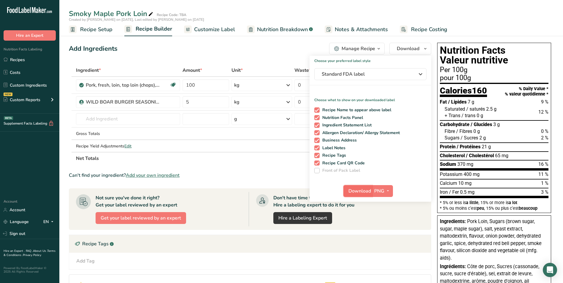
click at [363, 193] on span "Download" at bounding box center [359, 191] width 23 height 7
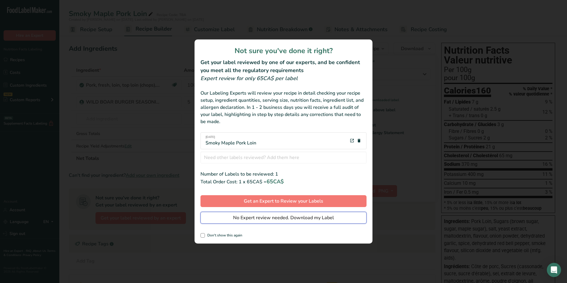
click at [295, 220] on span "No Expert review needed. Download my Label" at bounding box center [283, 217] width 101 height 7
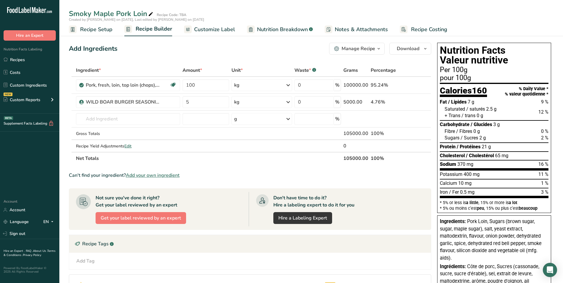
click at [360, 50] on div "Manage Recipe" at bounding box center [359, 48] width 34 height 7
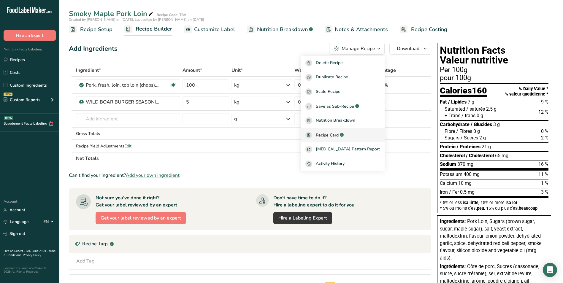
click at [339, 134] on span "Recipe Card" at bounding box center [327, 135] width 23 height 6
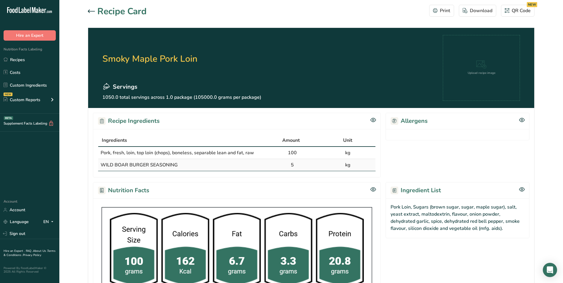
click at [104, 11] on h1 "Recipe Card" at bounding box center [121, 11] width 49 height 13
click at [91, 8] on div at bounding box center [92, 11] width 9 height 7
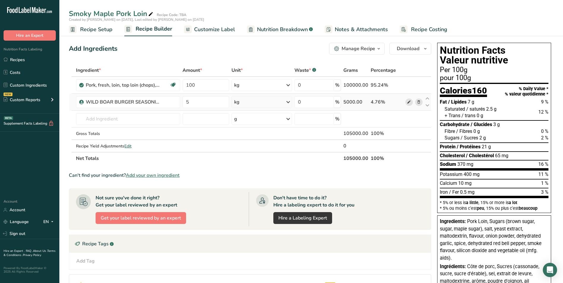
click at [410, 102] on icon at bounding box center [409, 102] width 4 height 6
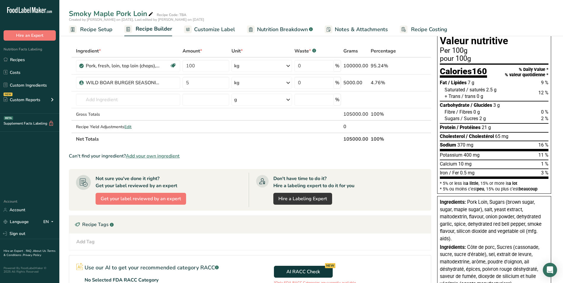
scroll to position [89, 0]
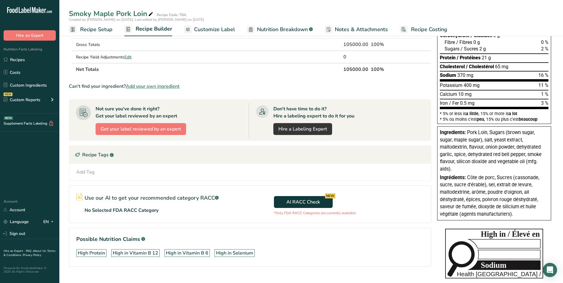
click at [463, 194] on span "Côte de porc, Sucres (cassonade, sucre, sucre d'érable), sel, extrait de levure…" at bounding box center [489, 196] width 99 height 42
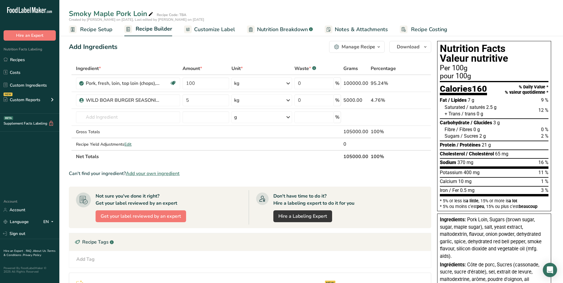
scroll to position [0, 0]
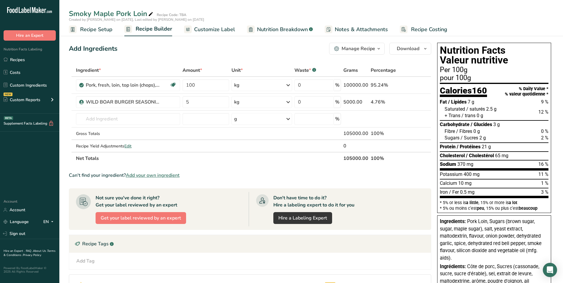
click at [226, 170] on section "Ingredient * Amount * Unit * Waste * .a-a{fill:#347362;}.b-a{fill:#fff;} Grams …" at bounding box center [250, 214] width 362 height 301
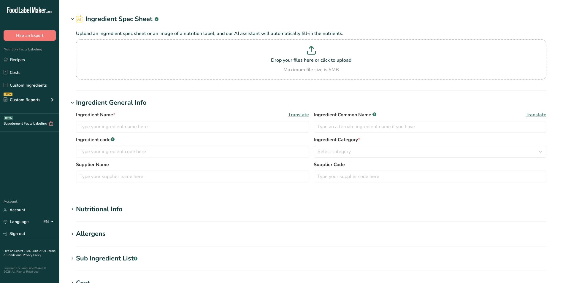
type input "WILD BOAR BURGER SEASONING"
type input "S6610"
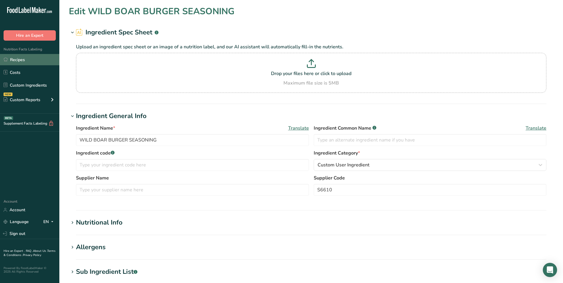
click at [37, 59] on link "Recipes" at bounding box center [29, 59] width 59 height 11
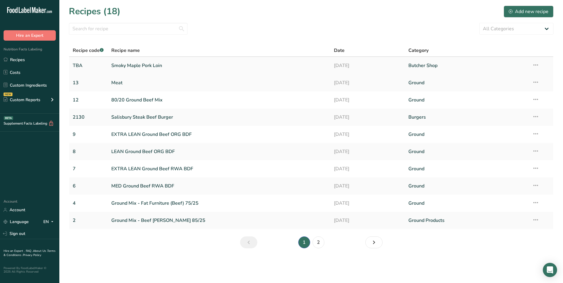
click at [128, 64] on link "Smoky Maple Pork Loin" at bounding box center [219, 65] width 216 height 12
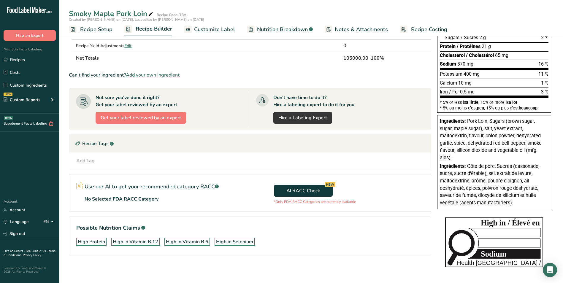
scroll to position [101, 0]
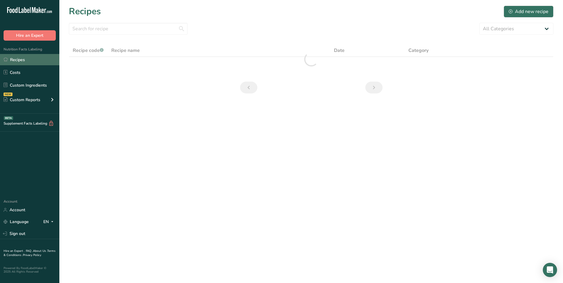
click at [25, 59] on link "Recipes" at bounding box center [29, 59] width 59 height 11
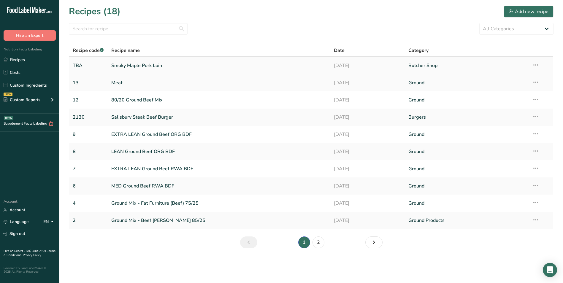
click at [146, 66] on link "Smoky Maple Pork Loin" at bounding box center [219, 65] width 216 height 12
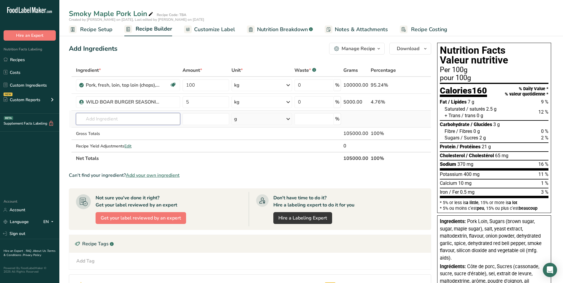
click at [132, 118] on input "text" at bounding box center [128, 119] width 104 height 12
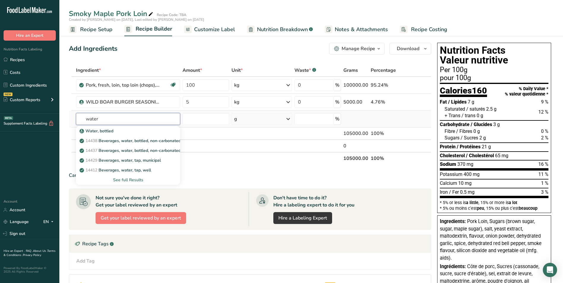
type input "water"
click at [128, 179] on div "See full Results" at bounding box center [128, 180] width 95 height 6
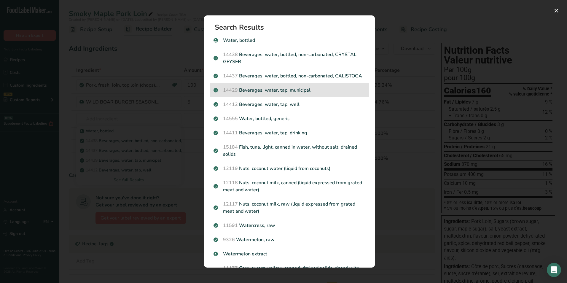
click at [269, 94] on p "14429 [GEOGRAPHIC_DATA], water, tap, municipal" at bounding box center [290, 90] width 152 height 7
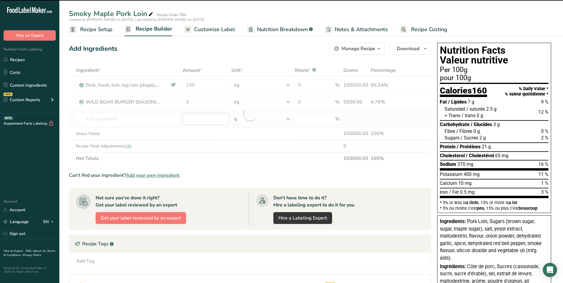
type input "0"
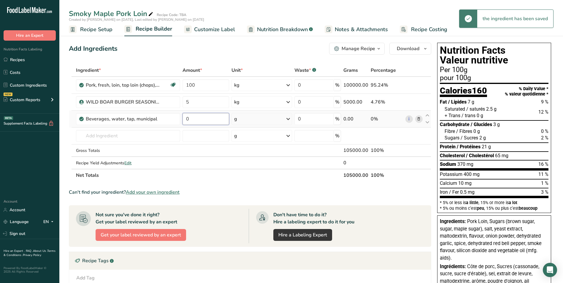
click at [195, 119] on input "0" at bounding box center [205, 119] width 46 height 12
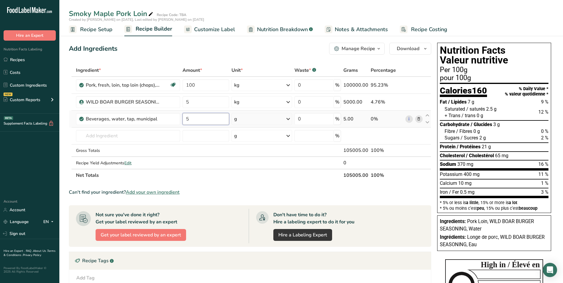
type input "5"
click at [290, 120] on div "Ingredient * Amount * Unit * Waste * .a-a{fill:#347362;}.b-a{fill:#fff;} Grams …" at bounding box center [250, 123] width 362 height 118
click at [289, 119] on icon at bounding box center [288, 119] width 7 height 11
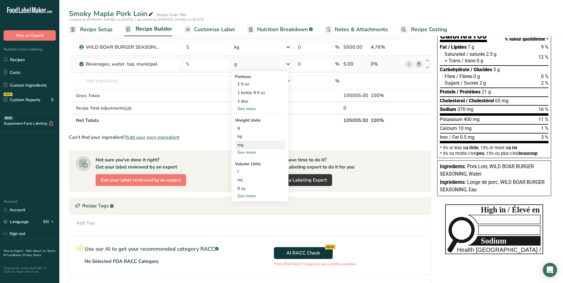
scroll to position [59, 0]
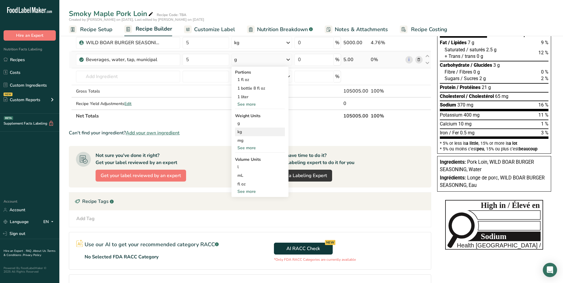
click at [261, 131] on div "kg" at bounding box center [260, 132] width 50 height 9
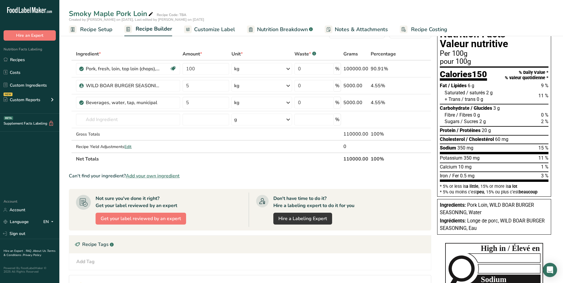
scroll to position [0, 0]
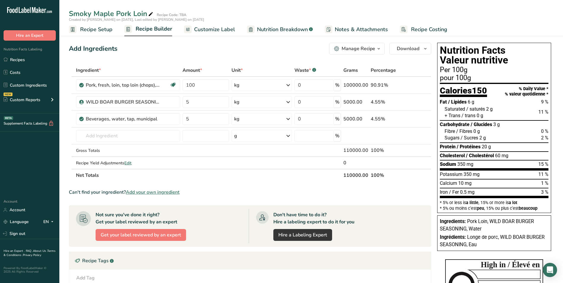
click at [148, 30] on span "Recipe Builder" at bounding box center [154, 29] width 36 height 8
click at [204, 31] on span "Customize Label" at bounding box center [214, 30] width 41 height 8
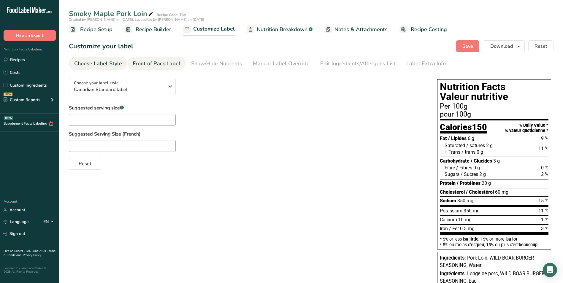
click at [166, 66] on div "Front of Pack Label" at bounding box center [157, 64] width 48 height 8
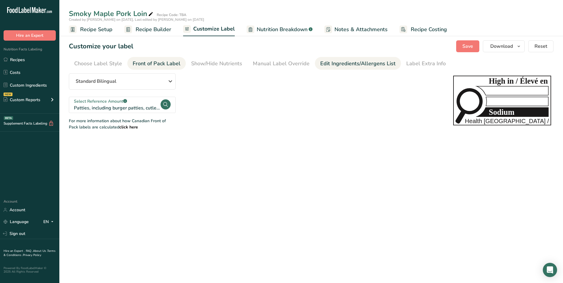
click at [335, 60] on div "Edit Ingredients/Allergens List" at bounding box center [357, 64] width 75 height 8
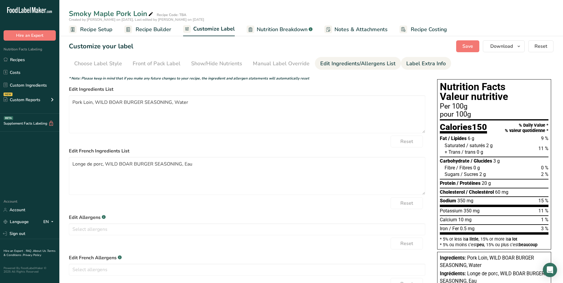
click at [423, 63] on div "Label Extra Info" at bounding box center [425, 64] width 39 height 8
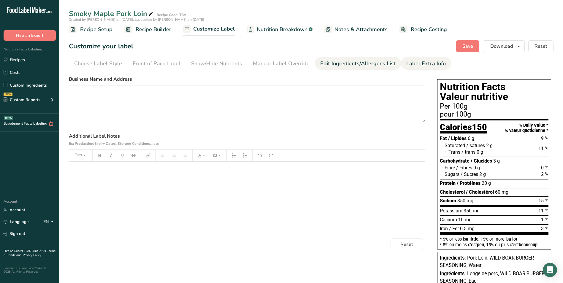
click at [367, 60] on div "Edit Ingredients/Allergens List" at bounding box center [357, 64] width 75 height 8
